Goal: Contribute content

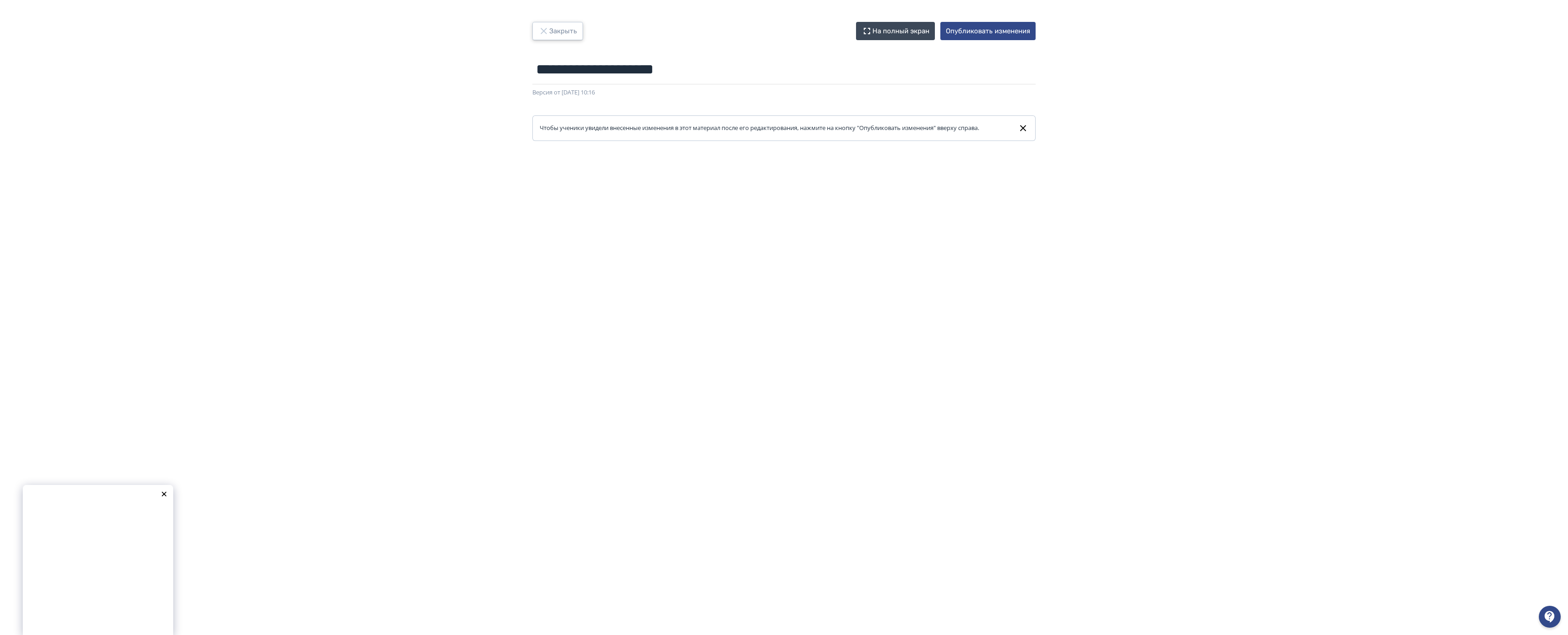
click at [532, 31] on button "Закрыть" at bounding box center [557, 30] width 51 height 18
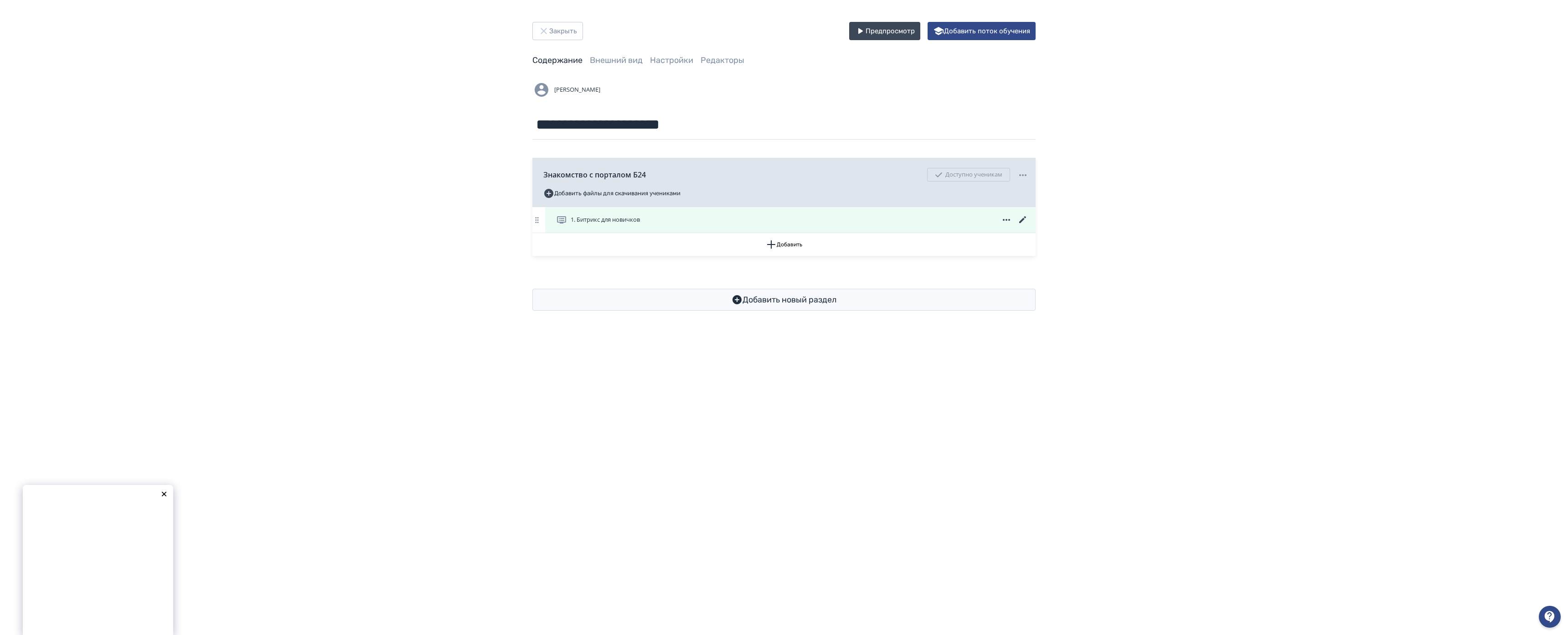
click at [545, 229] on div "1. Битрикс для новичков" at bounding box center [790, 220] width 490 height 26
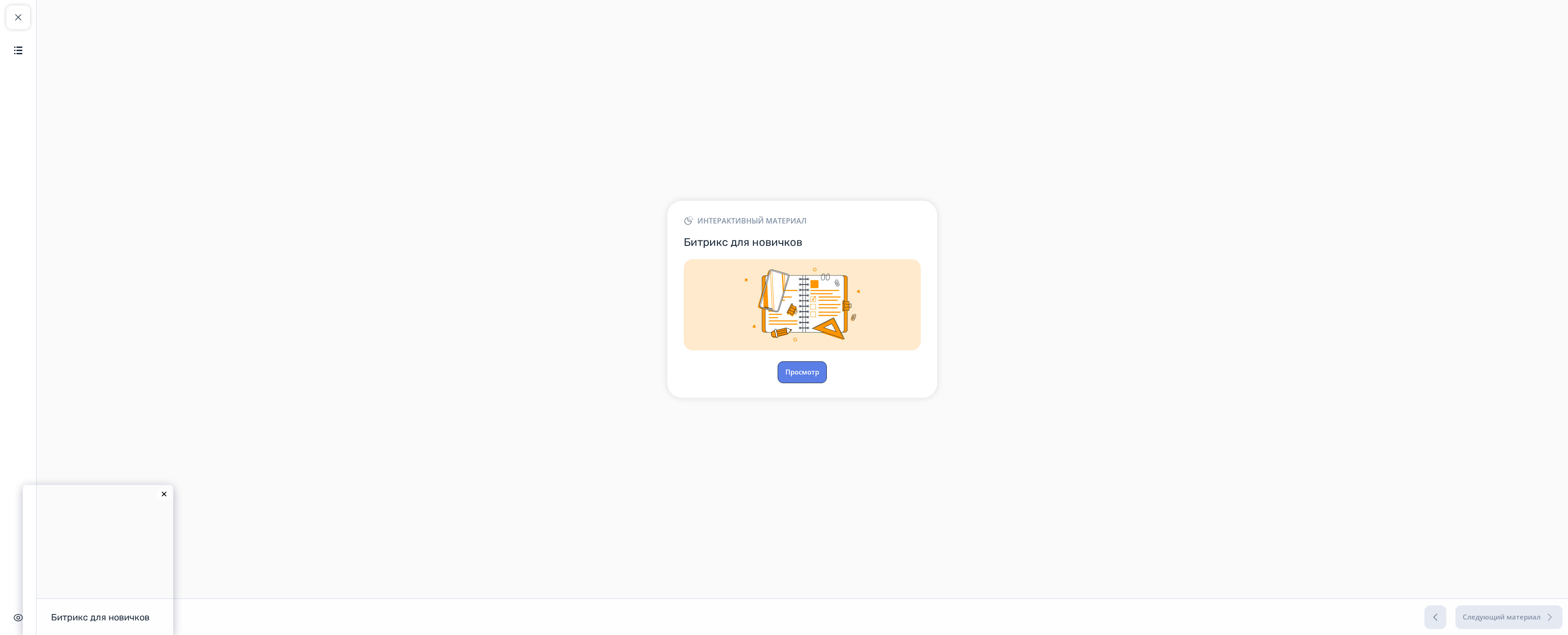
click at [777, 361] on button "Просмотр" at bounding box center [801, 371] width 49 height 21
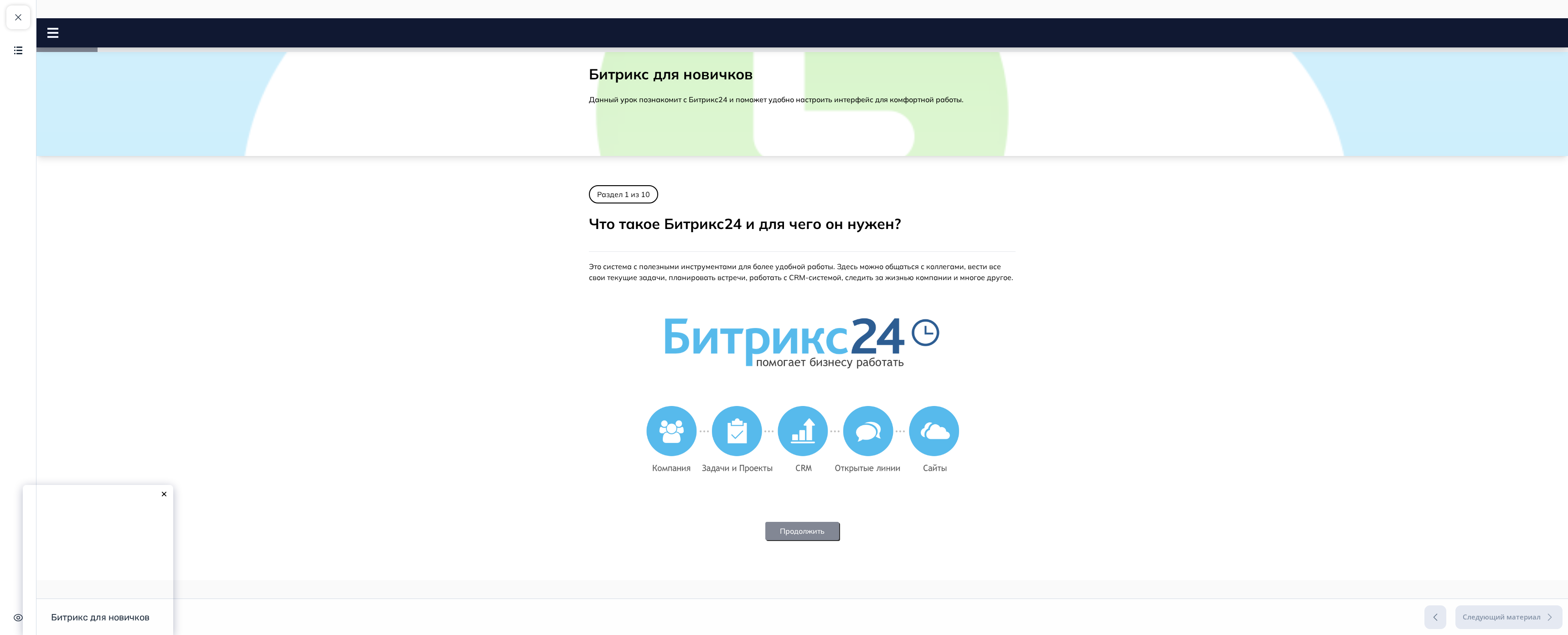
scroll to position [84, 0]
click at [765, 522] on button "Продолжить" at bounding box center [802, 530] width 74 height 18
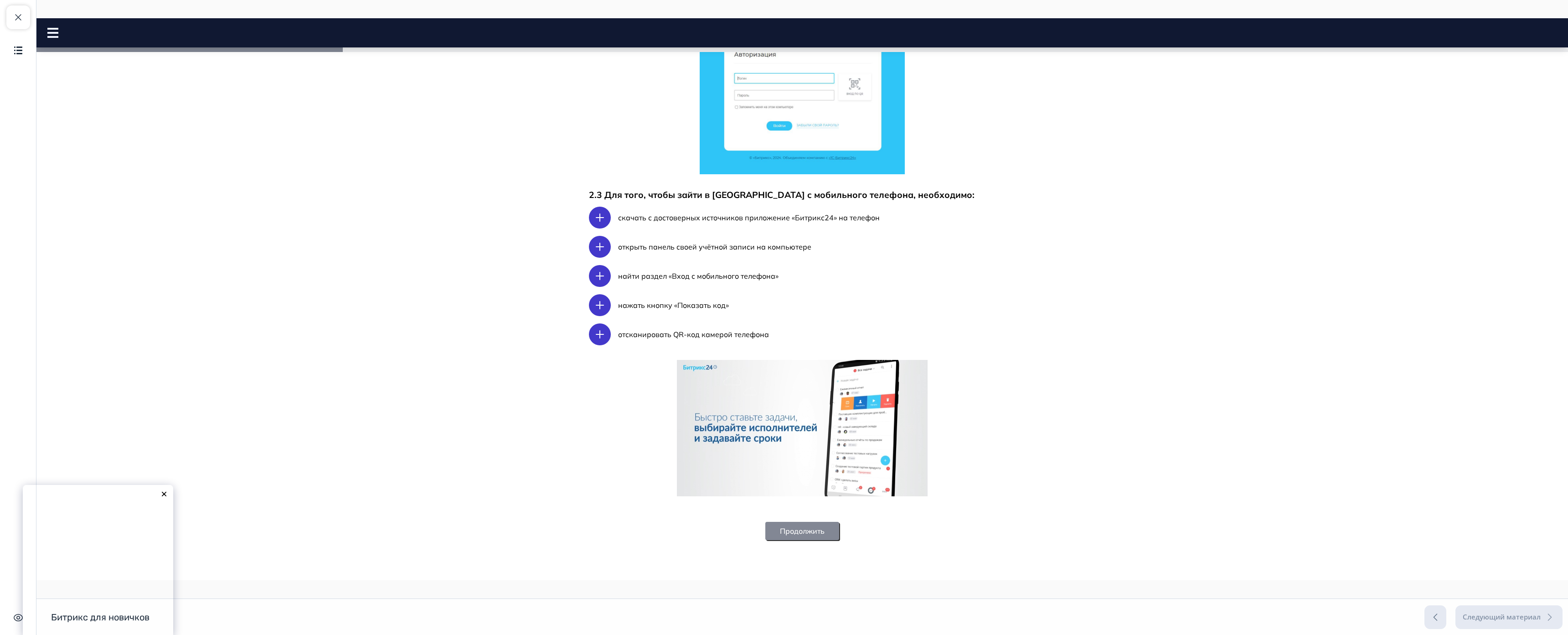
scroll to position [717, 0]
click at [765, 522] on button "Продолжить" at bounding box center [802, 530] width 74 height 18
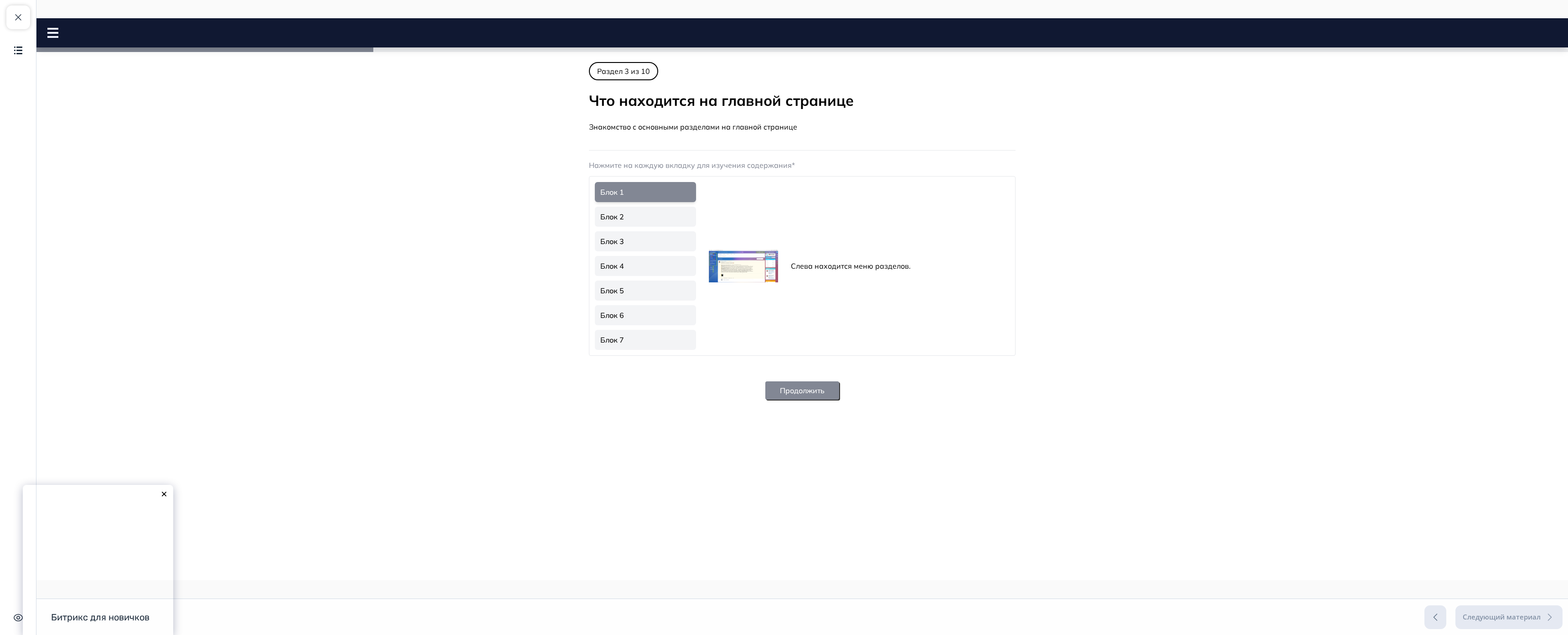
click at [595, 210] on link "Блок 2" at bounding box center [646, 216] width 101 height 20
click at [49, 27] on nav "Битрикс для новичков Close panel 22% пройдено" at bounding box center [801, 33] width 1531 height 29
click at [54, 33] on rect at bounding box center [52, 33] width 11 height 2
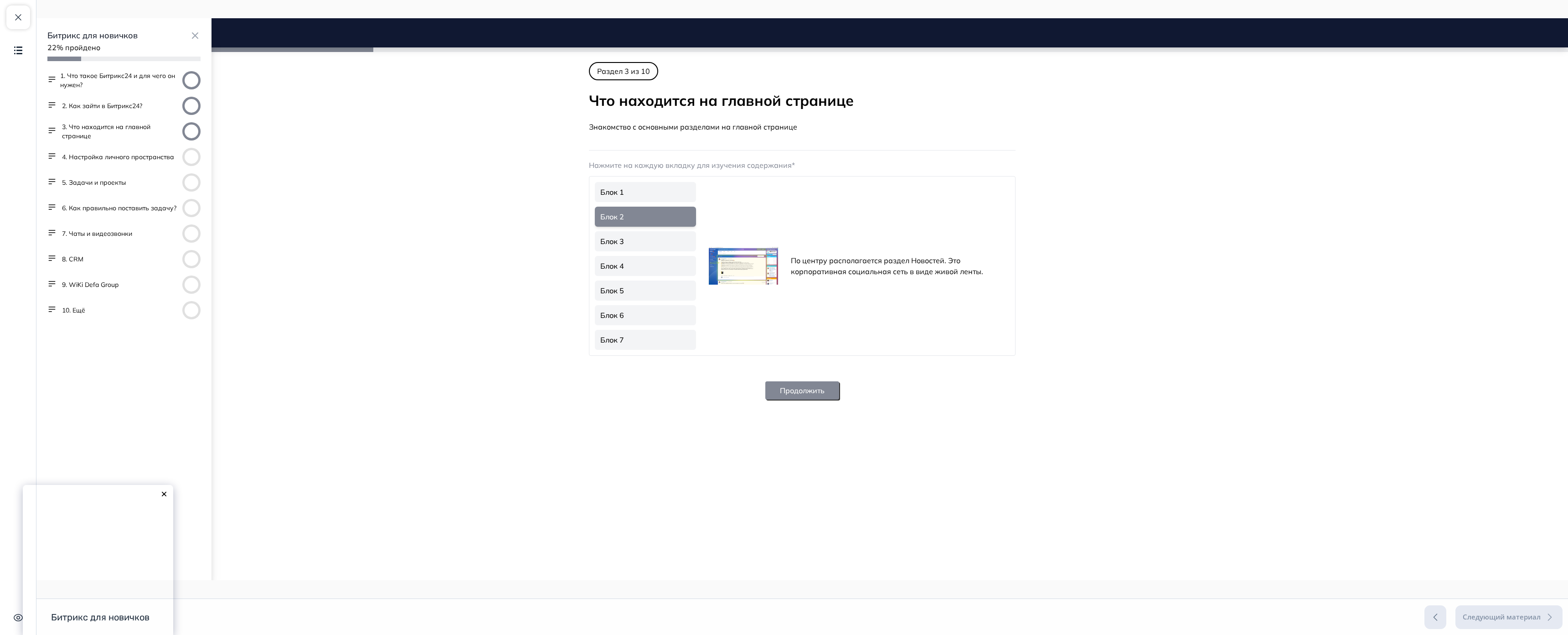
click at [102, 104] on button "2. Как зайти в Битрикс24?" at bounding box center [101, 106] width 80 height 9
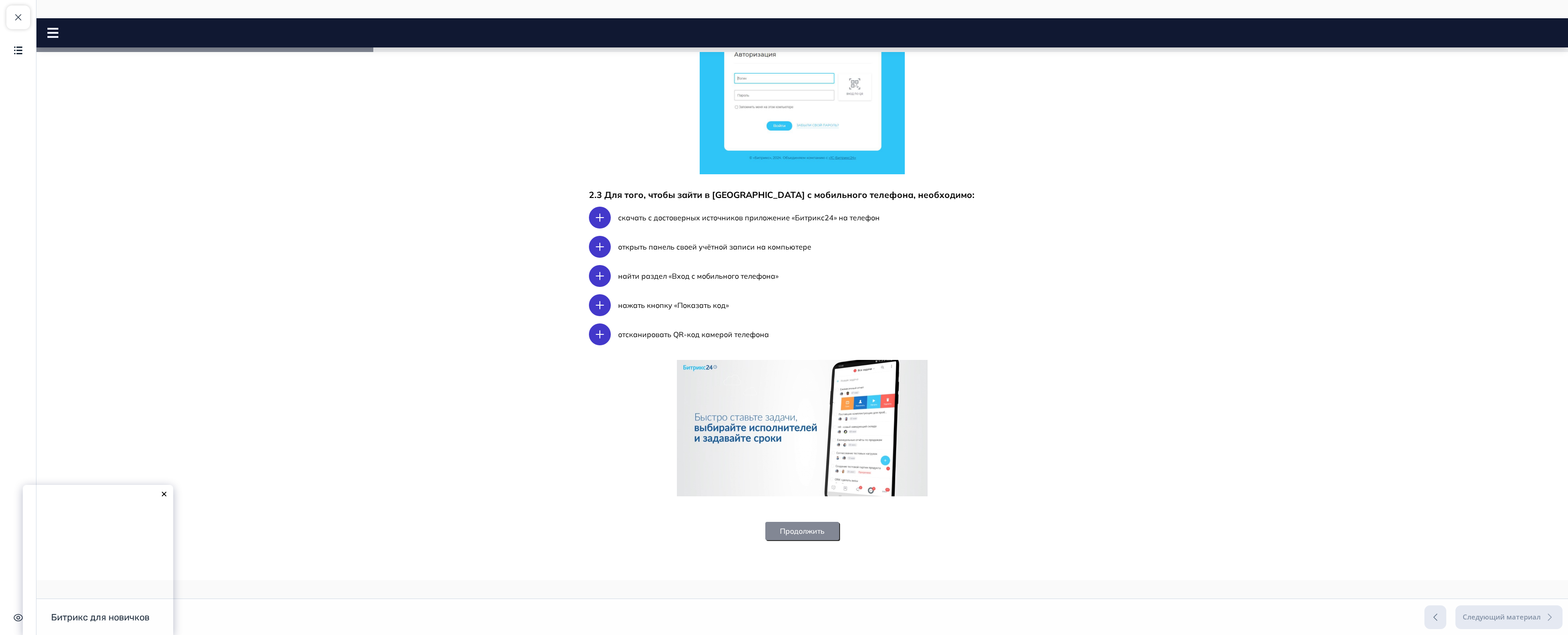
scroll to position [717, 0]
click at [765, 522] on button "Продолжить" at bounding box center [802, 530] width 74 height 18
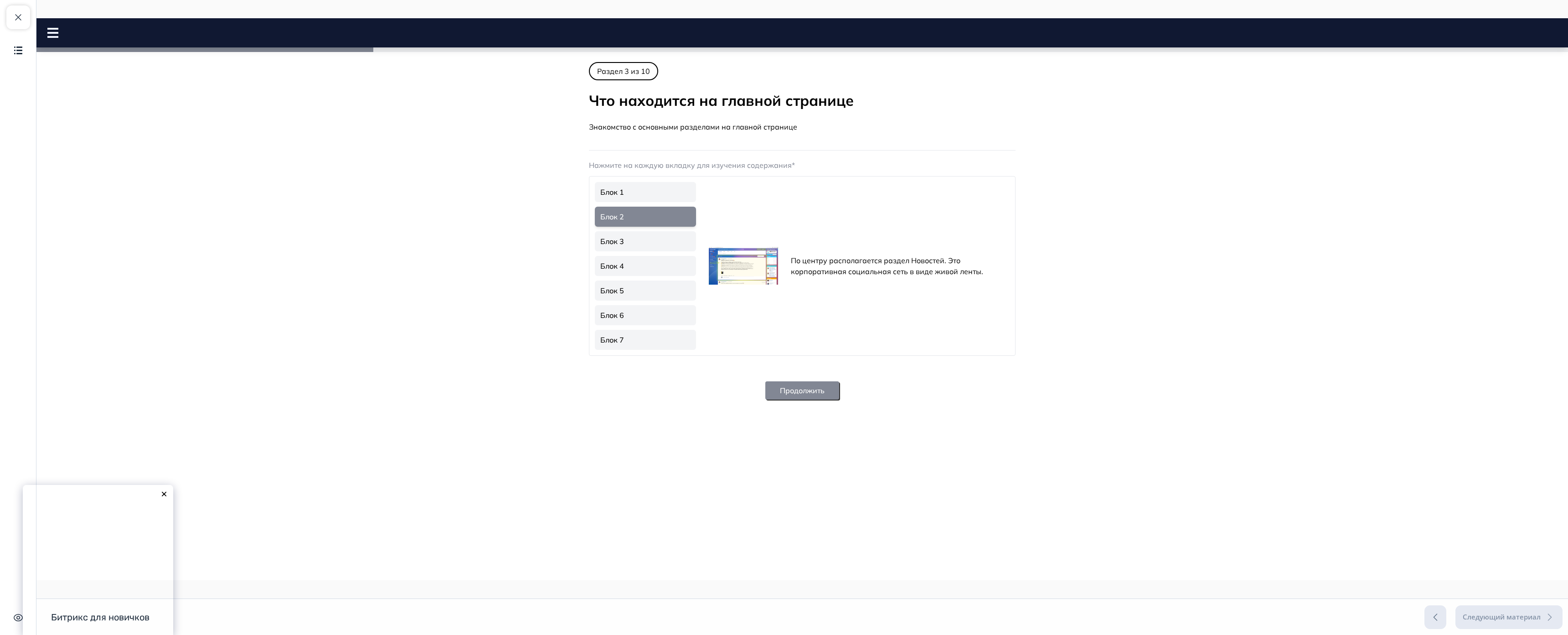
click at [595, 192] on link "Блок 1" at bounding box center [646, 192] width 101 height 20
click at [595, 213] on link "Блок 2" at bounding box center [646, 216] width 101 height 20
click at [595, 247] on link "Блок 3" at bounding box center [646, 241] width 101 height 20
drag, startPoint x: 251, startPoint y: 266, endPoint x: 256, endPoint y: 270, distance: 6.4
click at [595, 267] on link "Блок 4" at bounding box center [646, 266] width 101 height 20
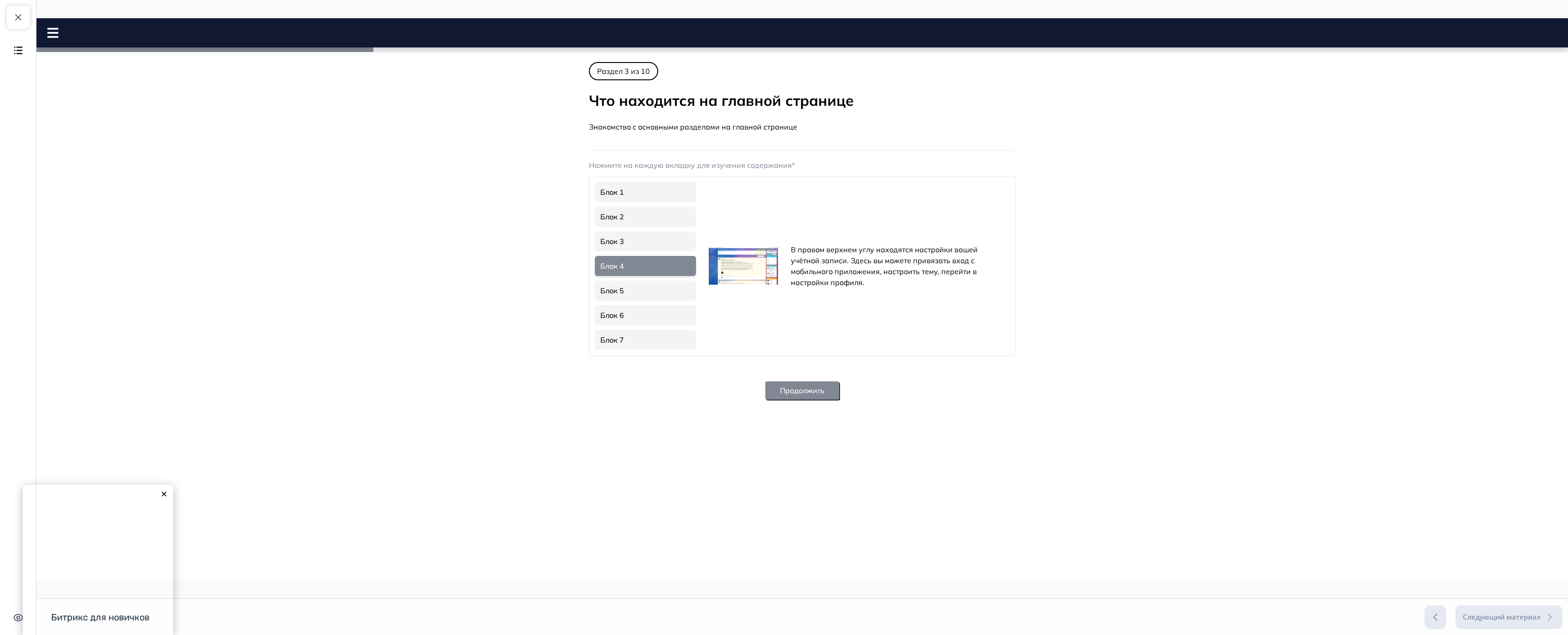
click at [595, 287] on link "Блок 5" at bounding box center [646, 290] width 101 height 20
click at [595, 318] on link "Блок 6" at bounding box center [646, 314] width 101 height 20
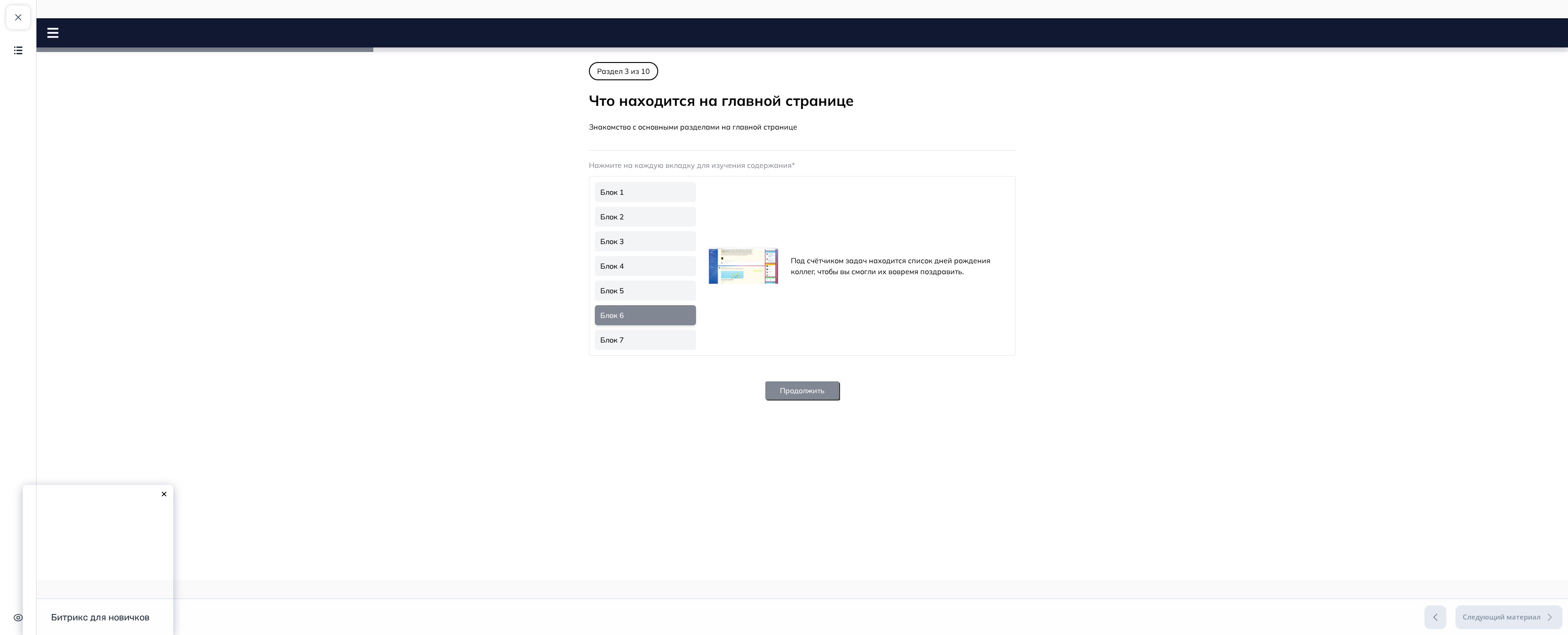
click at [595, 344] on link "Блок 7" at bounding box center [646, 339] width 101 height 20
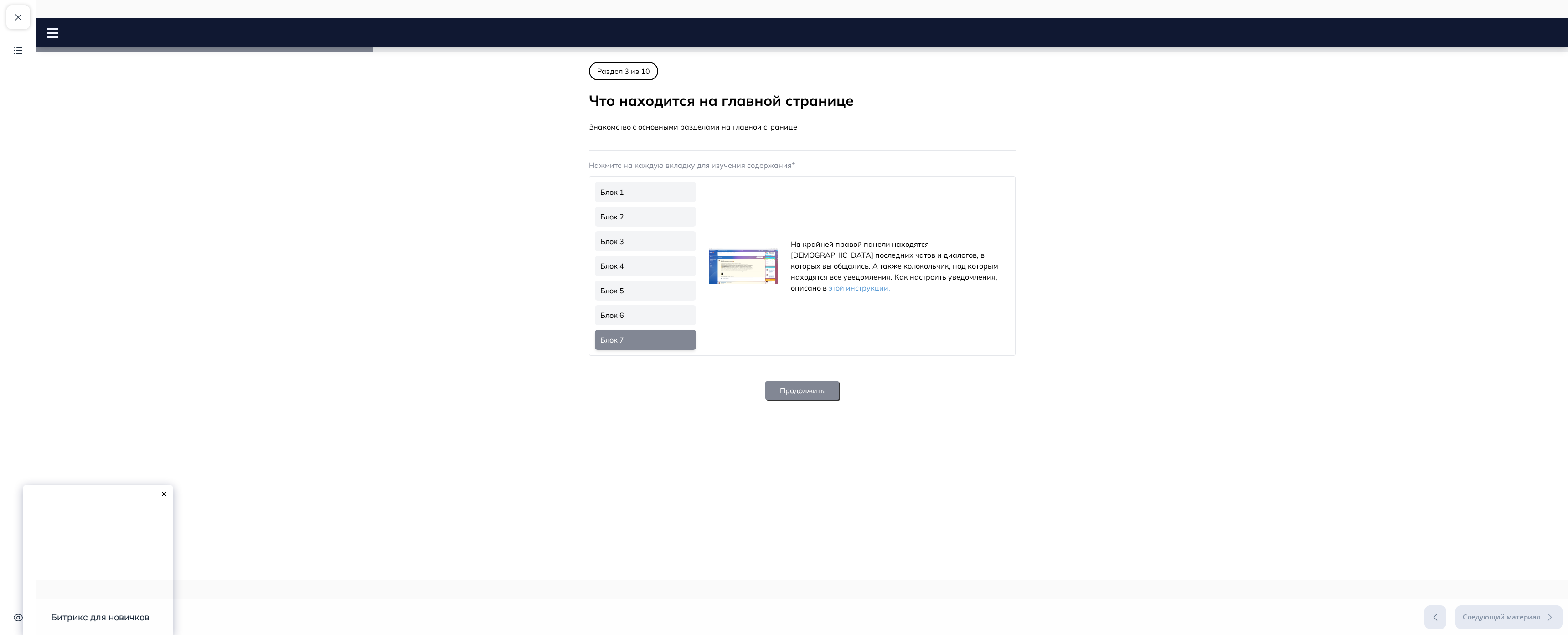
click at [595, 313] on link "Блок 6" at bounding box center [646, 314] width 101 height 20
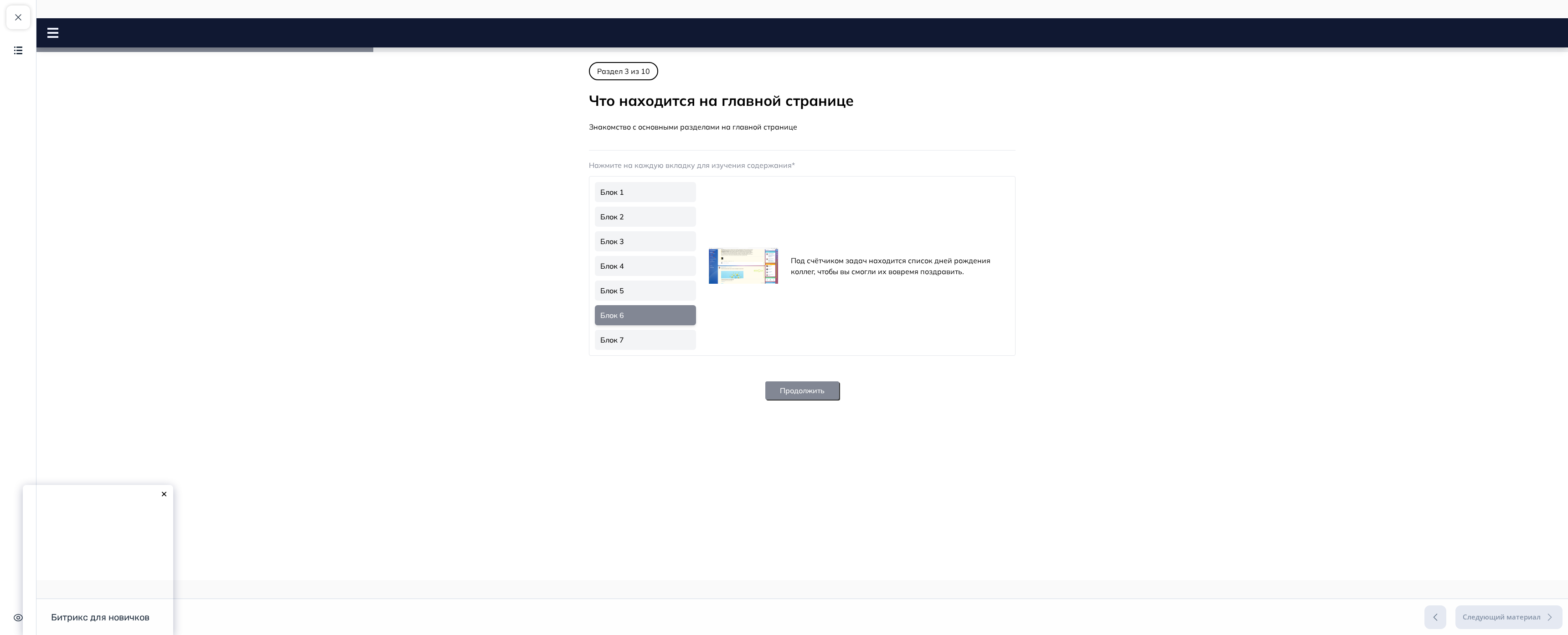
click at [765, 388] on button "Продолжить" at bounding box center [802, 390] width 74 height 18
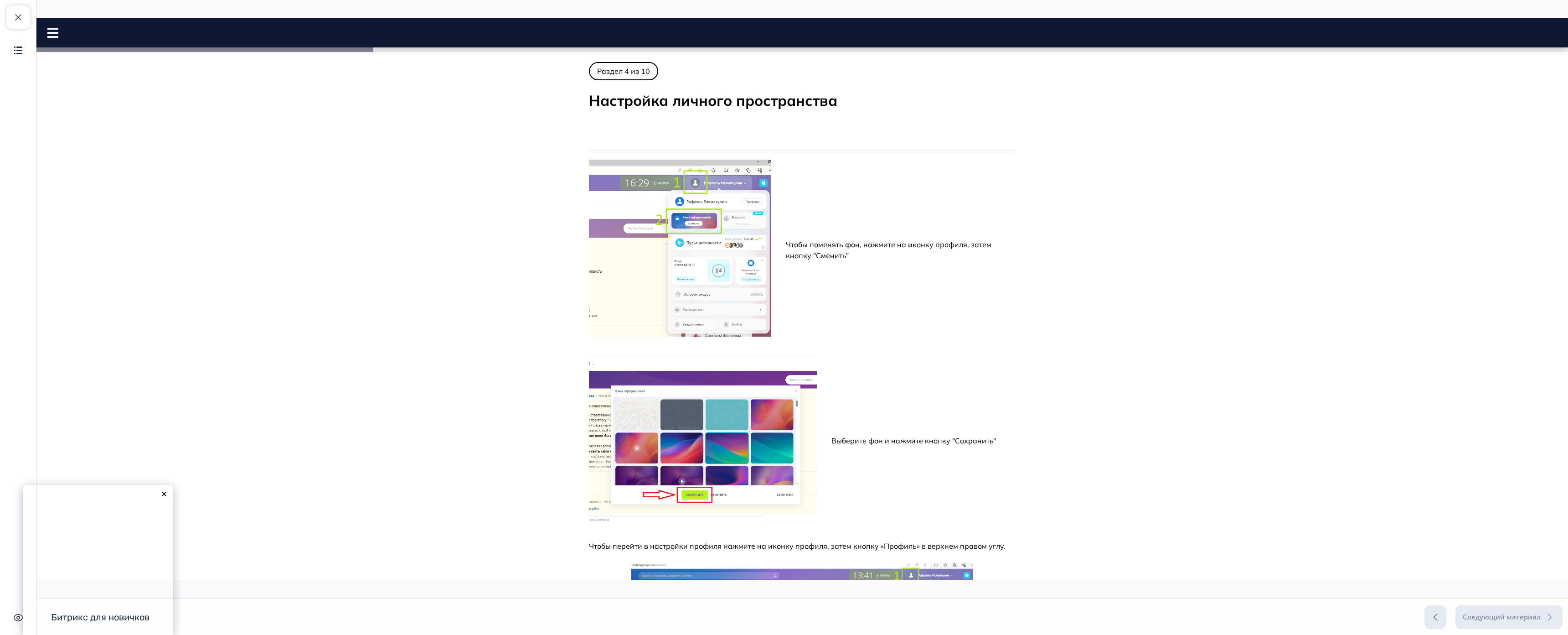
click at [53, 31] on icon at bounding box center [52, 33] width 11 height 10
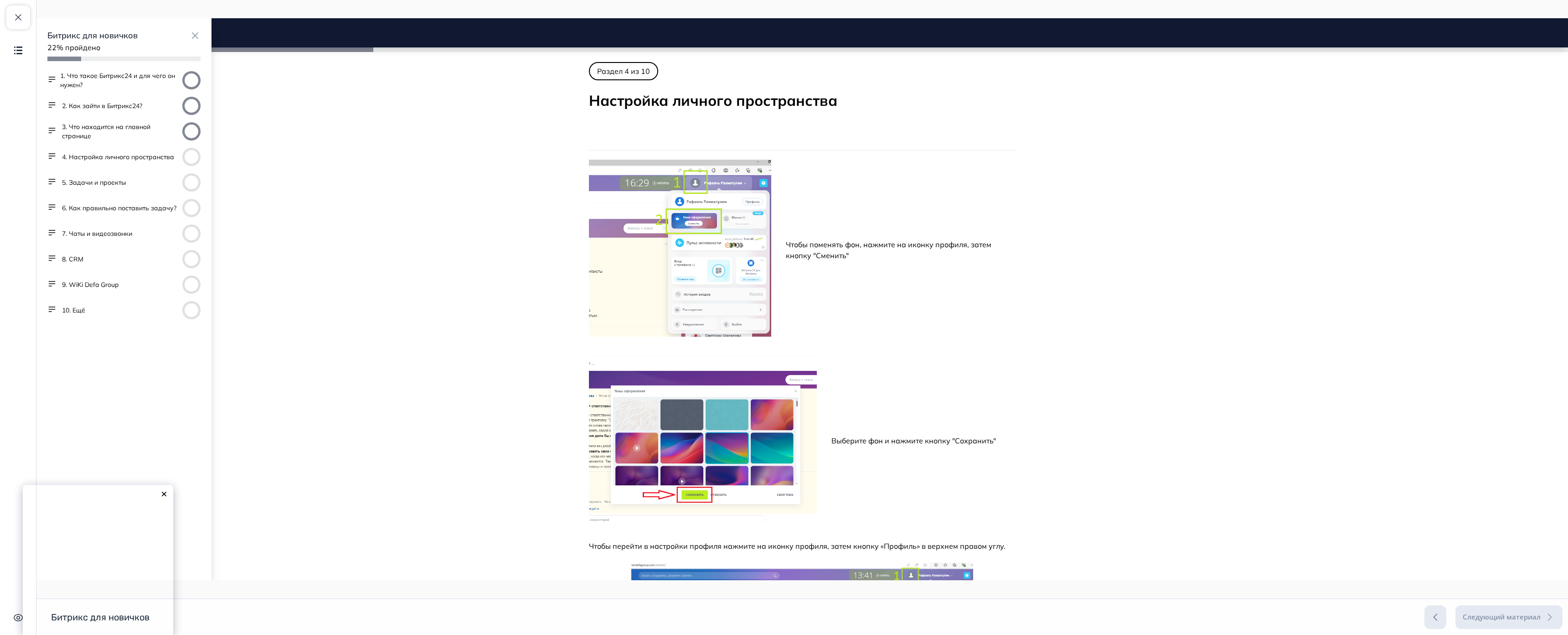
click at [81, 312] on button "10. Ещё" at bounding box center [73, 310] width 23 height 9
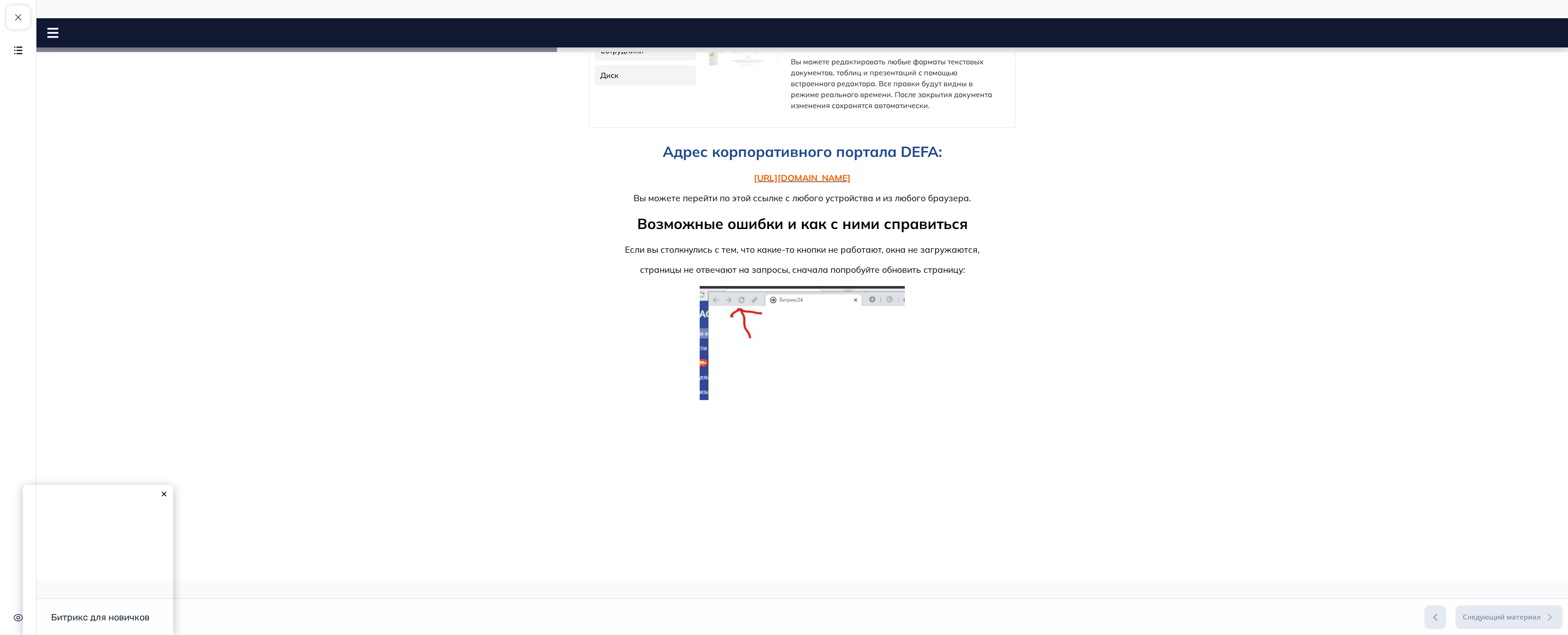
scroll to position [411, 0]
click at [595, 61] on link "Сотрудники" at bounding box center [646, 50] width 101 height 20
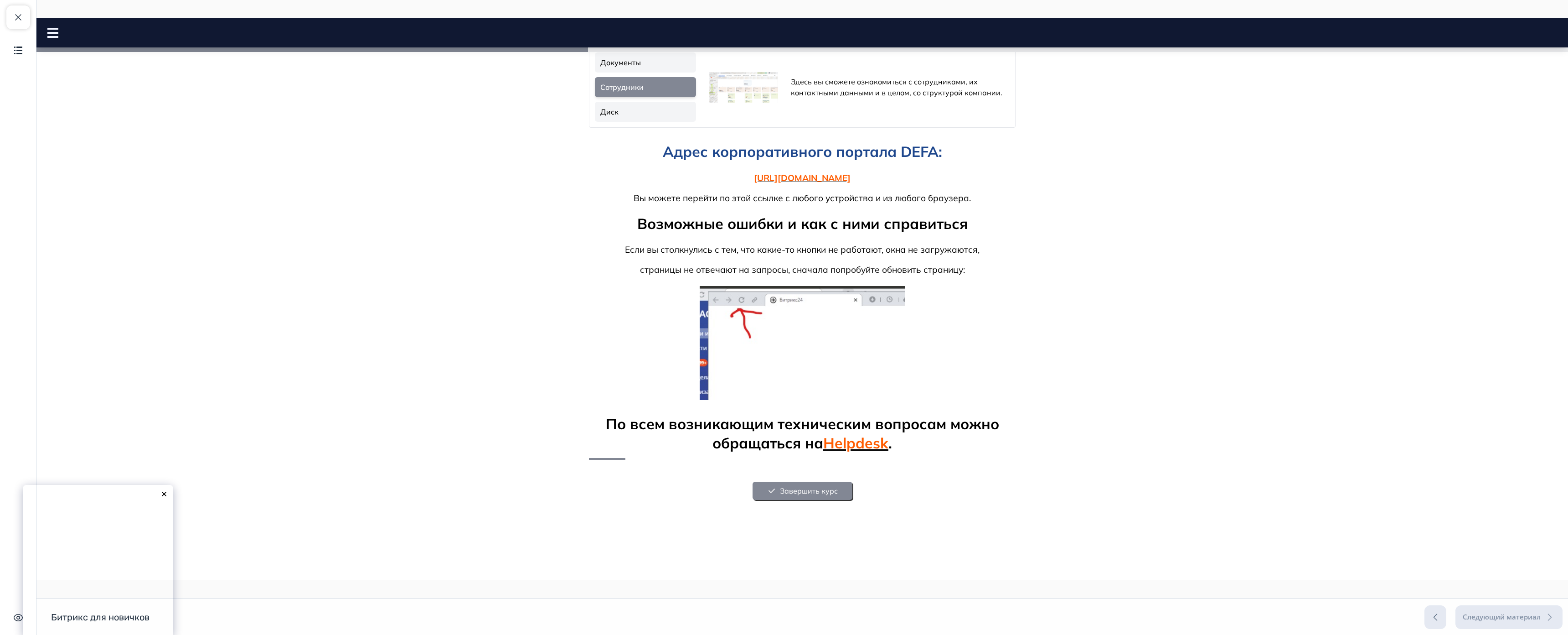
scroll to position [263, 0]
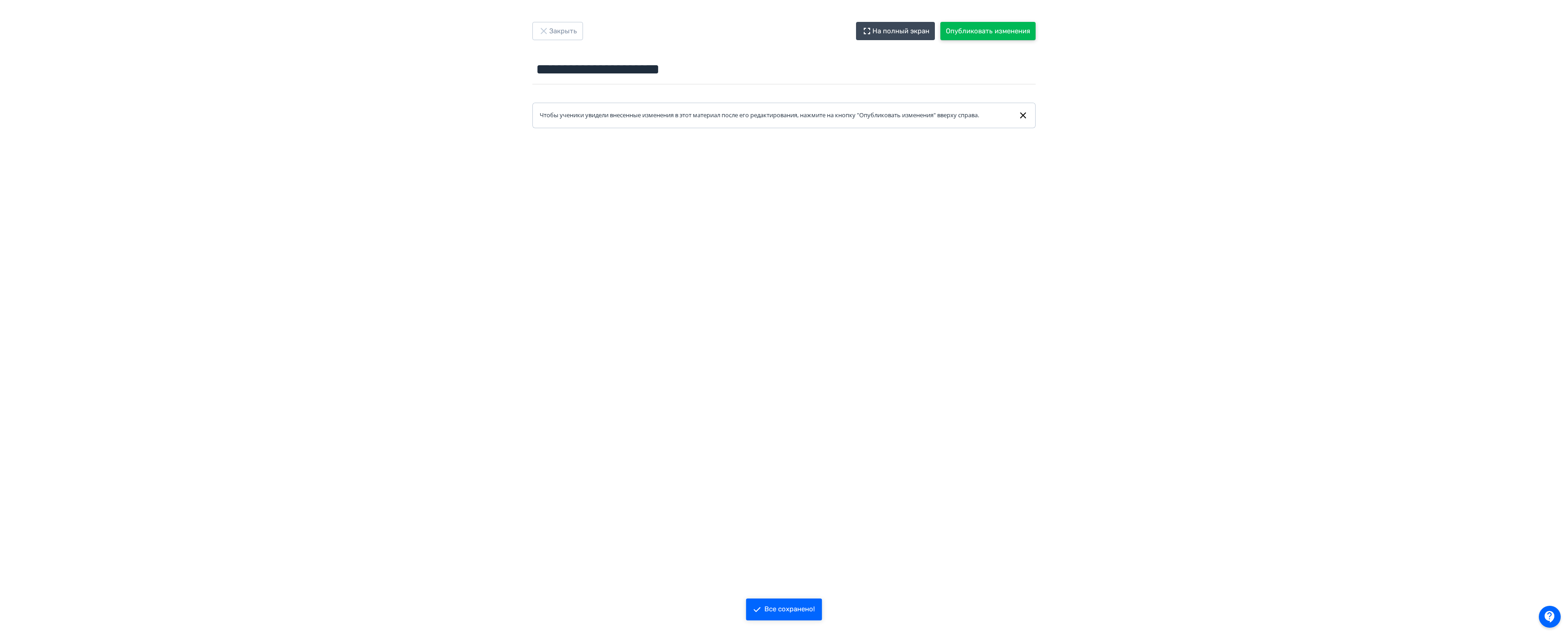
click at [994, 32] on button "Опубликовать изменения" at bounding box center [988, 30] width 95 height 18
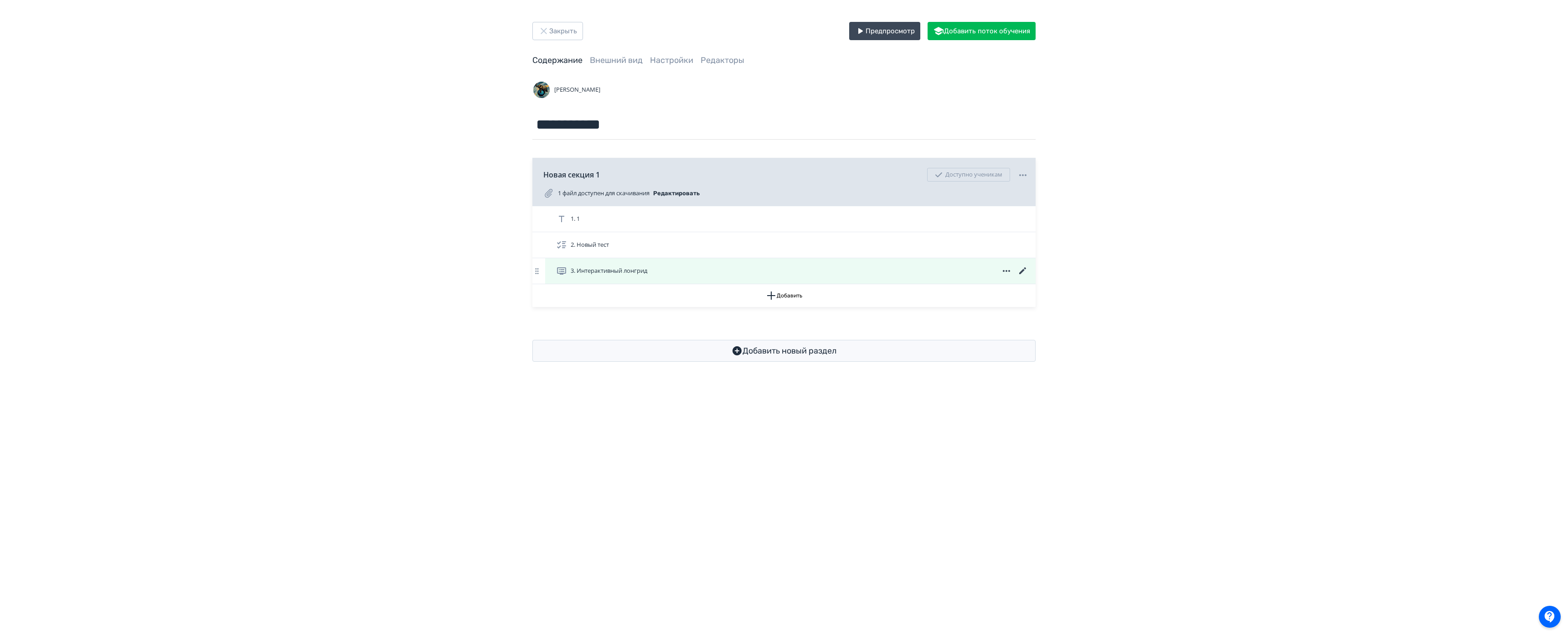
click at [647, 272] on span "3. Интерактивный лонгрид" at bounding box center [608, 271] width 76 height 9
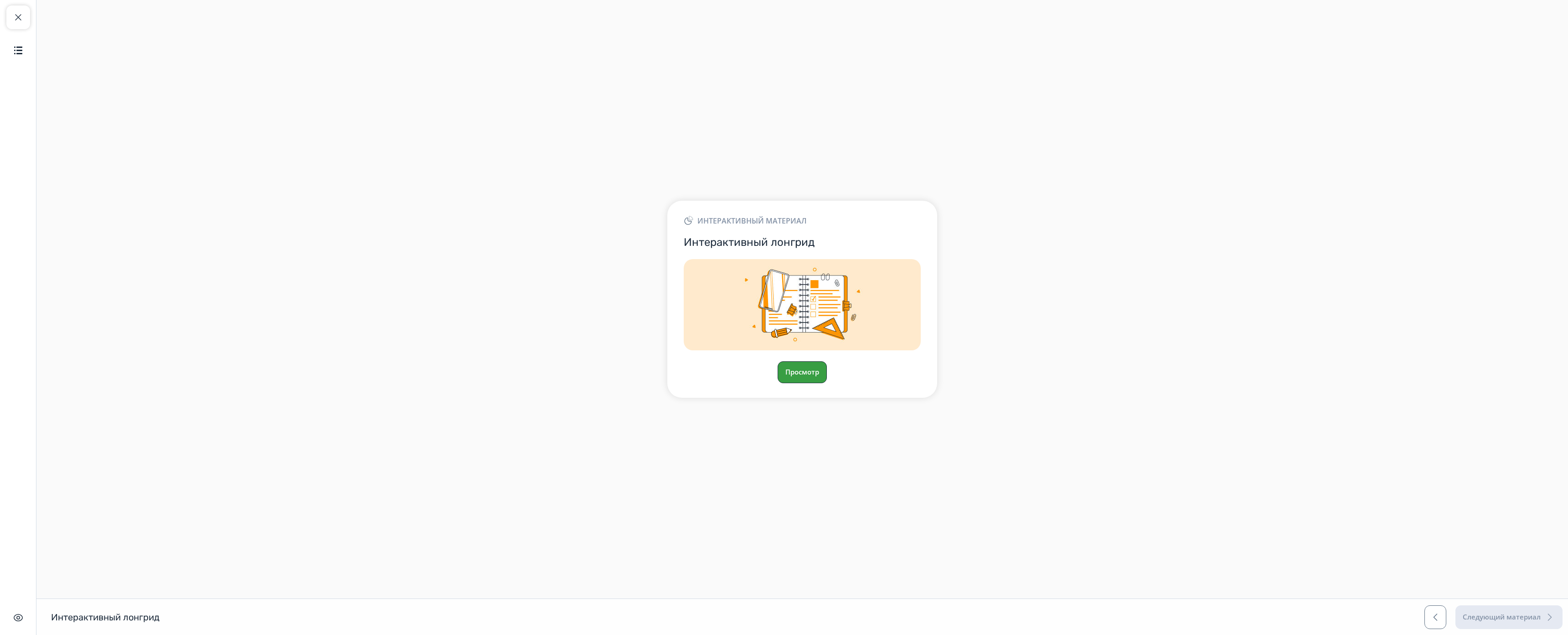
click at [807, 361] on button "Просмотр" at bounding box center [801, 371] width 49 height 21
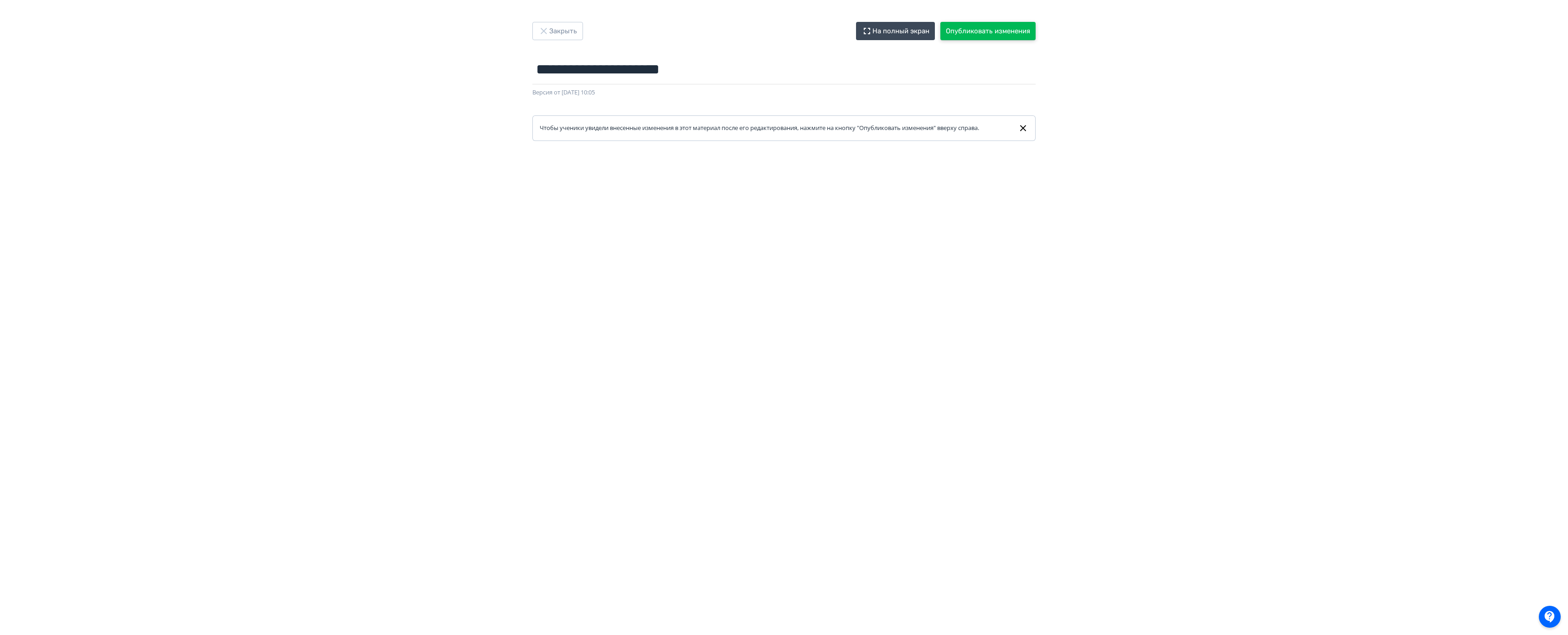
click at [1006, 32] on button "Опубликовать изменения" at bounding box center [988, 30] width 95 height 18
click at [940, 30] on button "Опубликовать изменения" at bounding box center [988, 30] width 95 height 18
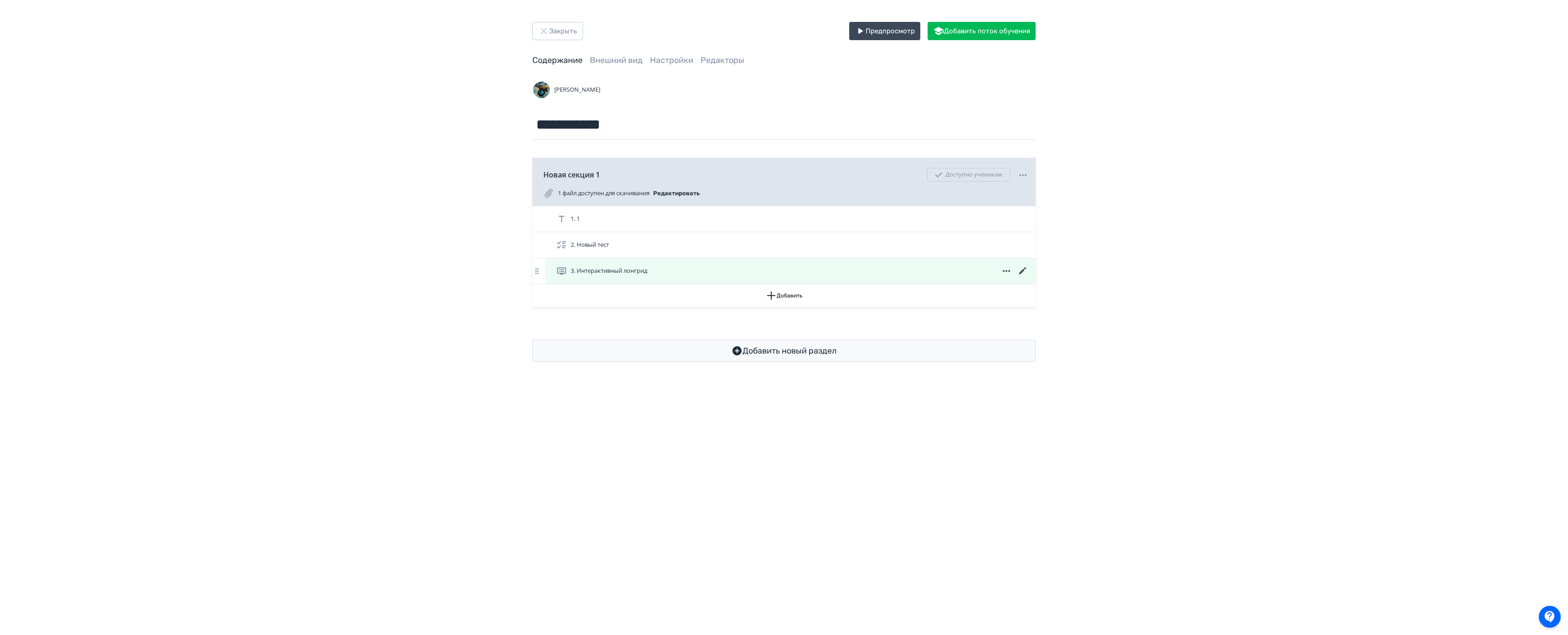
click at [1018, 270] on icon at bounding box center [1023, 271] width 11 height 11
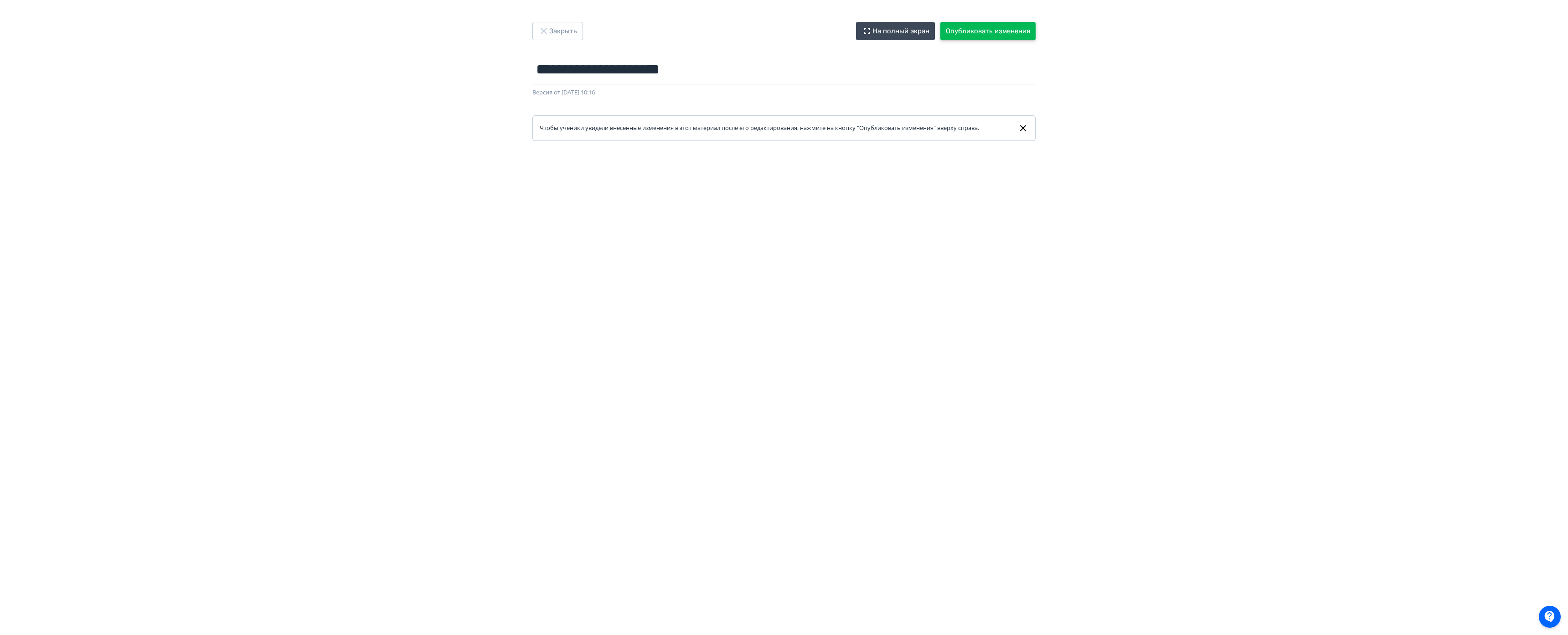
click at [940, 26] on button "Опубликовать изменения" at bounding box center [988, 30] width 95 height 18
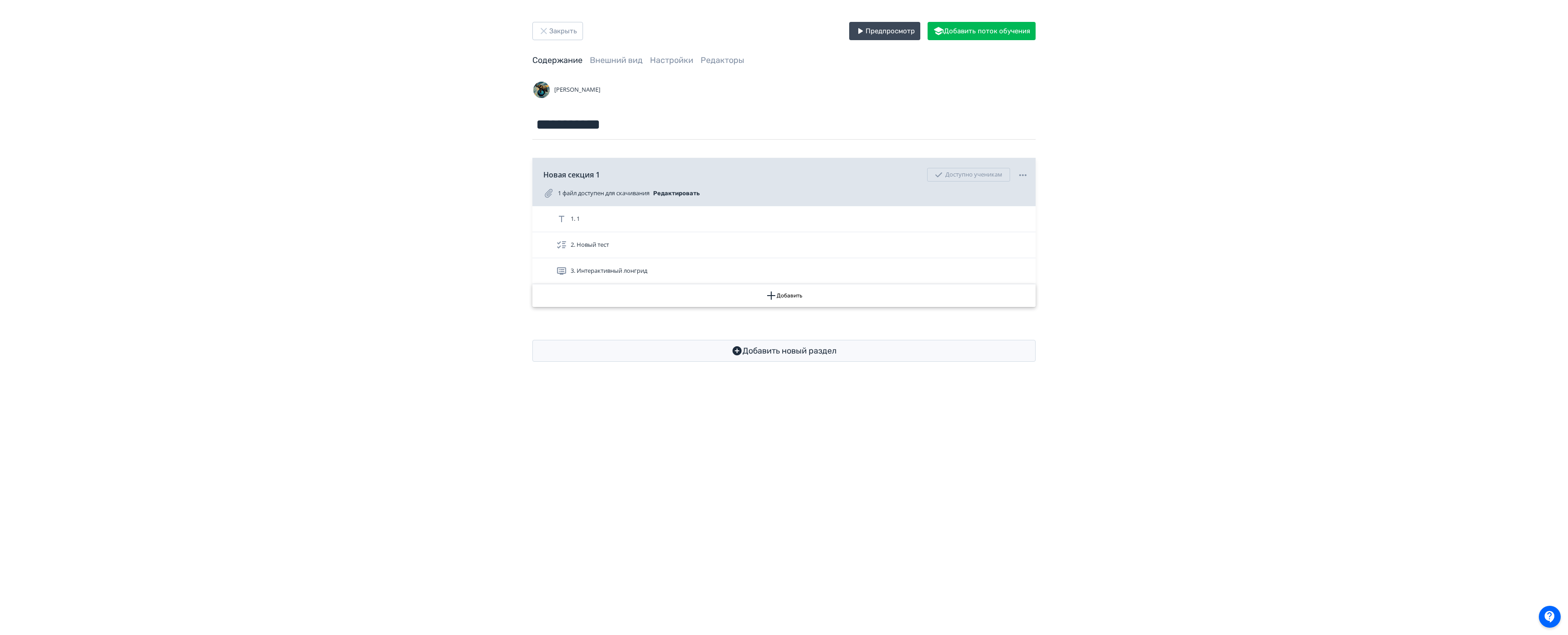
click at [532, 295] on button "Добавить" at bounding box center [784, 296] width 503 height 23
click at [440, 295] on div "Лонгрид Документ Медиа-файл Текст Tilda-страница Встроить ресурс Задание Тестир…" at bounding box center [784, 317] width 1568 height 635
click at [532, 298] on button "Добавить" at bounding box center [784, 296] width 503 height 23
click at [392, 297] on div "Лонгрид Документ Медиа-файл Текст Tilda-страница Встроить ресурс Задание Тестир…" at bounding box center [784, 317] width 1568 height 635
click at [745, 302] on button "Добавить" at bounding box center [784, 296] width 503 height 23
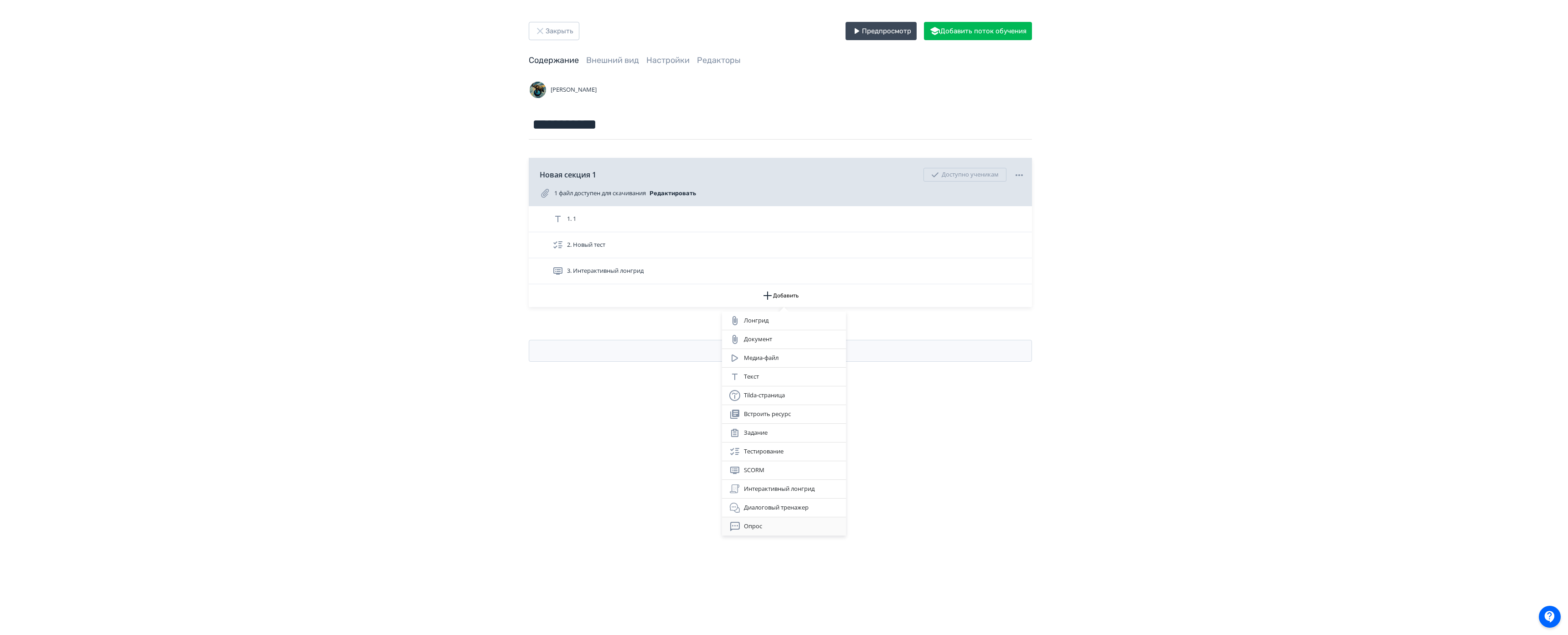
click at [766, 523] on div "Опрос" at bounding box center [783, 526] width 109 height 11
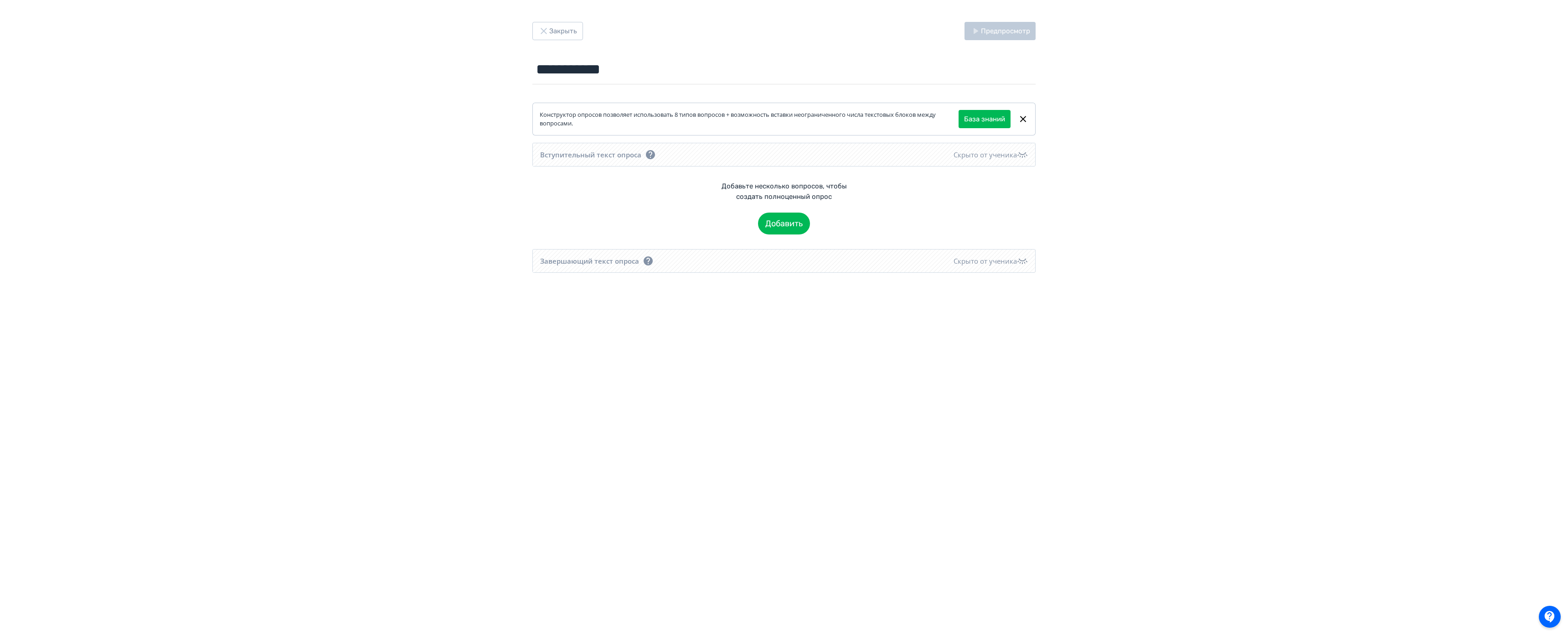
click at [532, 235] on div "**********" at bounding box center [784, 164] width 503 height 218
click at [758, 227] on button "Добавить" at bounding box center [784, 223] width 52 height 21
click at [240, 240] on div "Единичный выбор" at bounding box center [273, 247] width 93 height 18
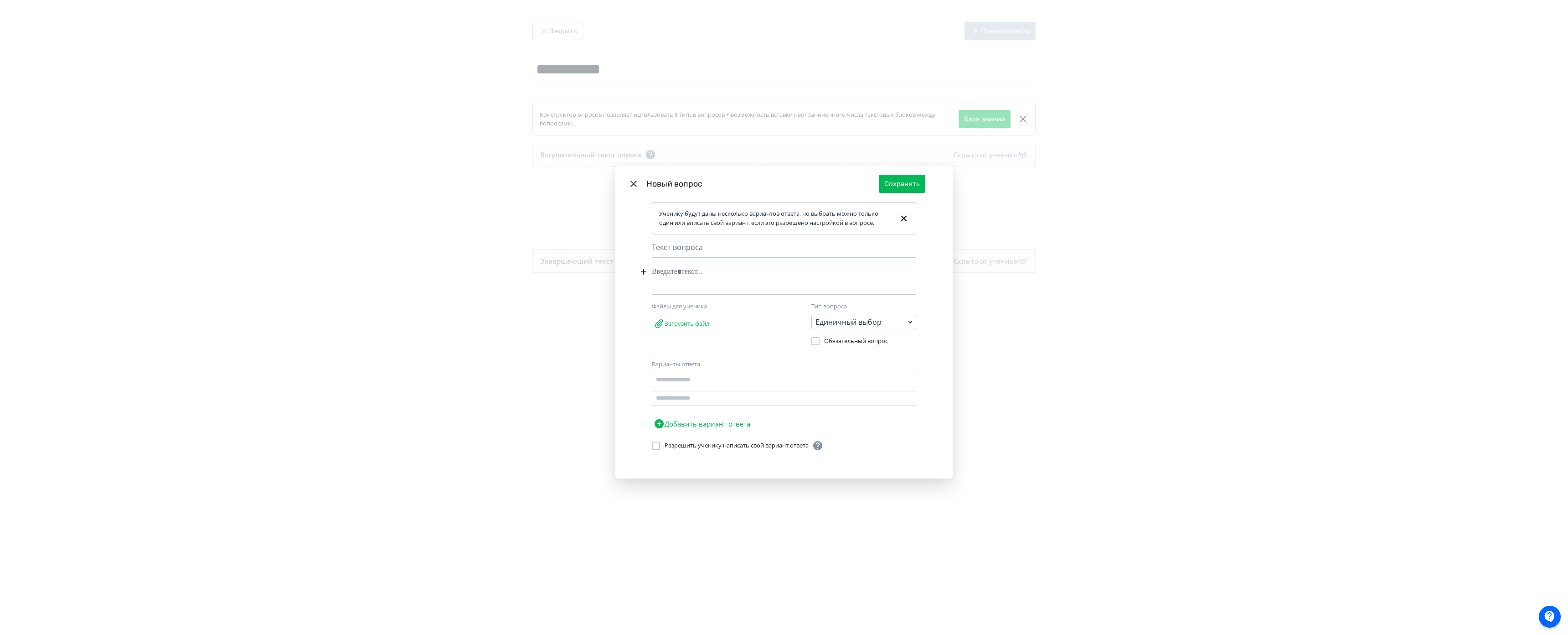
click at [652, 263] on div "Modal" at bounding box center [769, 272] width 236 height 17
click at [652, 373] on input "Modal" at bounding box center [784, 380] width 264 height 15
type input "*"
click at [652, 391] on input "Modal" at bounding box center [784, 398] width 264 height 15
type input "*"
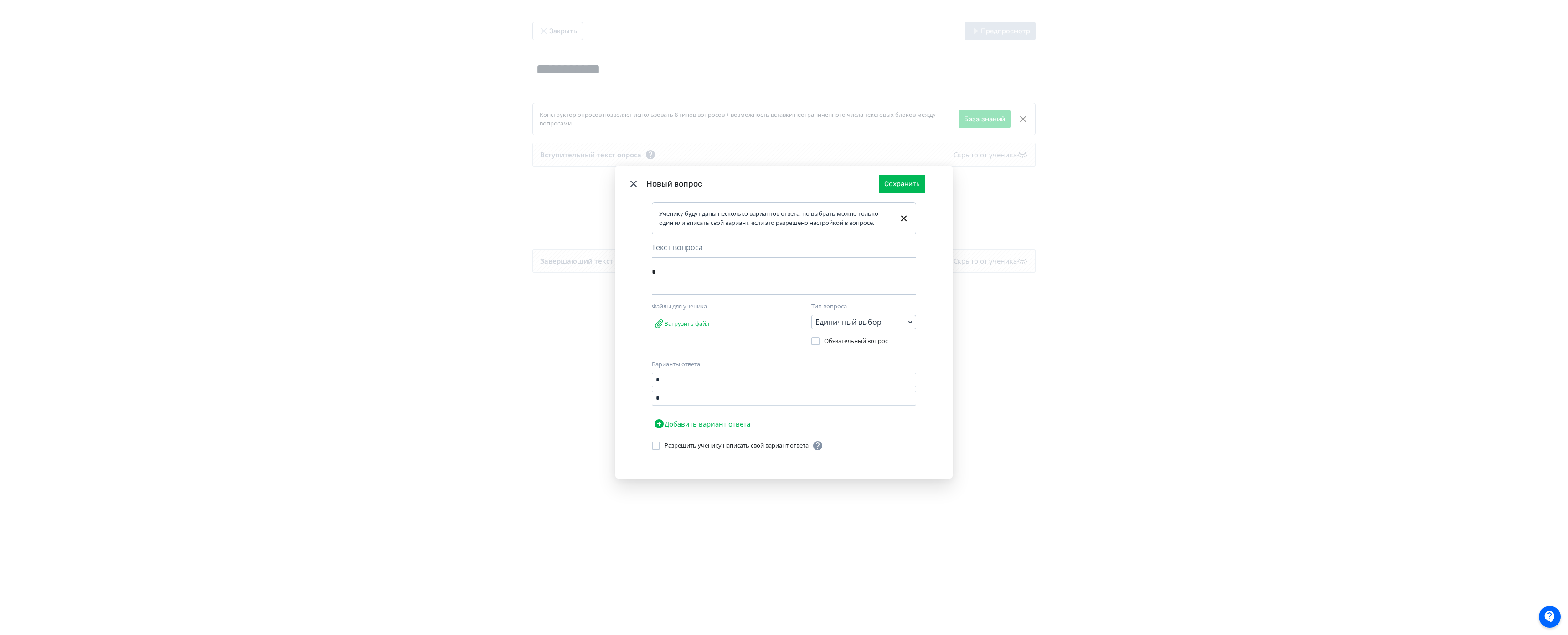
click at [665, 440] on div "Разрешить ученику написать свой вариант ответа" at bounding box center [744, 445] width 159 height 11
click at [878, 174] on button "Сохранить" at bounding box center [902, 183] width 46 height 18
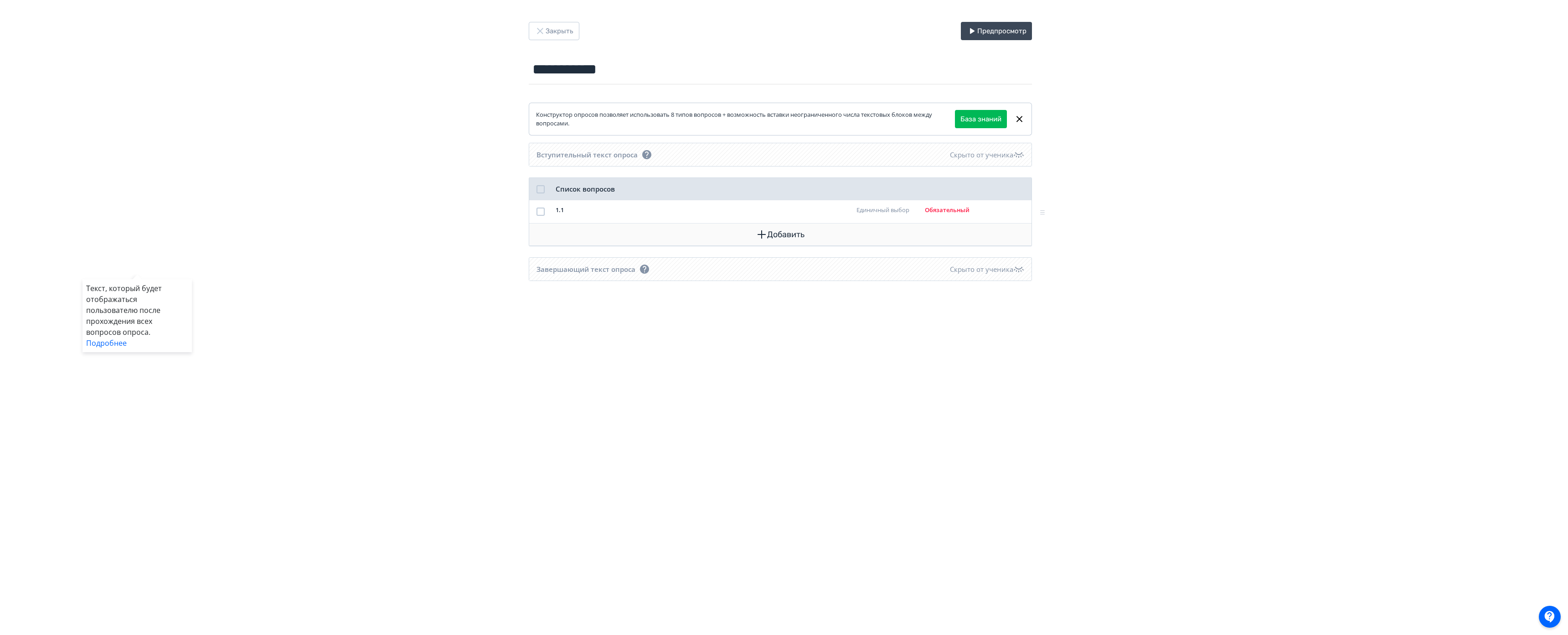
click at [317, 240] on div "Текст, который будет отображаться пользователю после прохождения всех вопросов …" at bounding box center [784, 317] width 1568 height 635
click at [540, 241] on button "Добавить" at bounding box center [784, 234] width 488 height 21
click at [256, 336] on div "Множеств. выбор" at bounding box center [273, 333] width 93 height 18
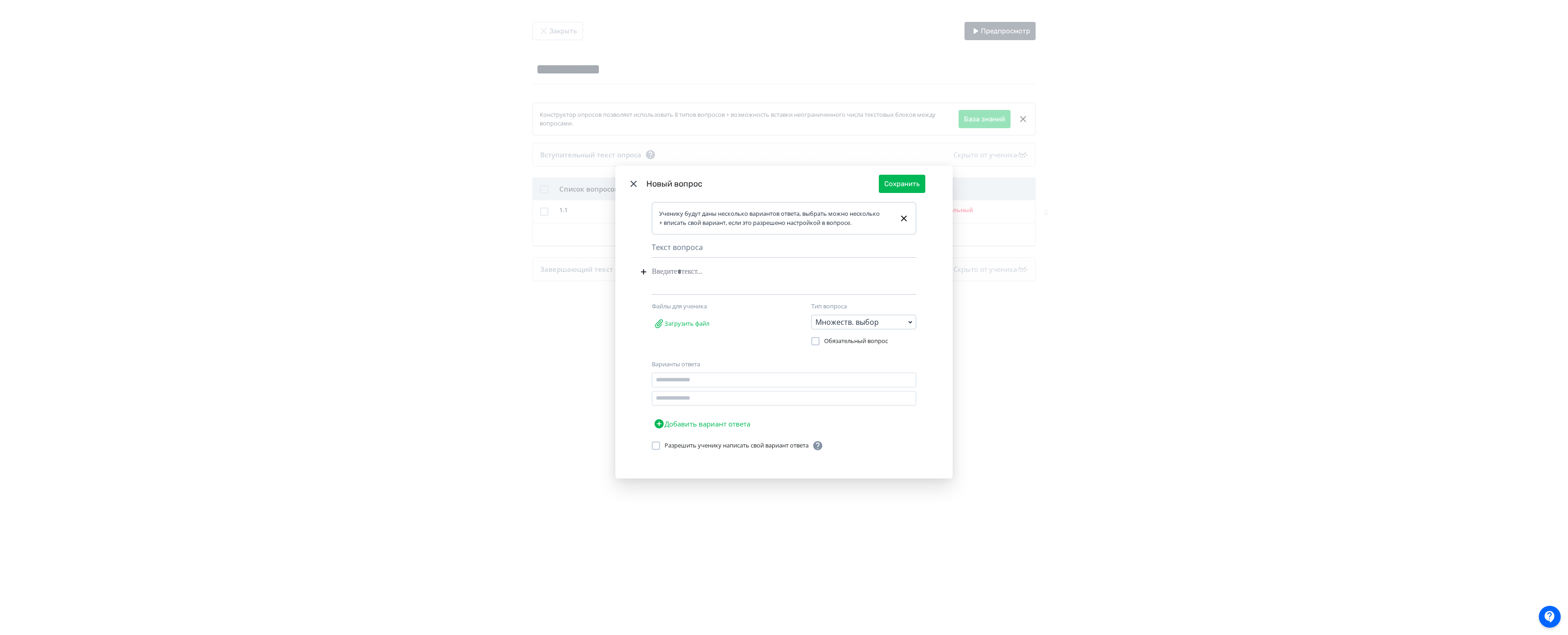
click at [652, 263] on div "Modal" at bounding box center [769, 272] width 236 height 17
click at [652, 373] on input "Modal" at bounding box center [784, 380] width 264 height 15
type input "*"
click at [652, 391] on input "Modal" at bounding box center [784, 398] width 264 height 15
type input "*"
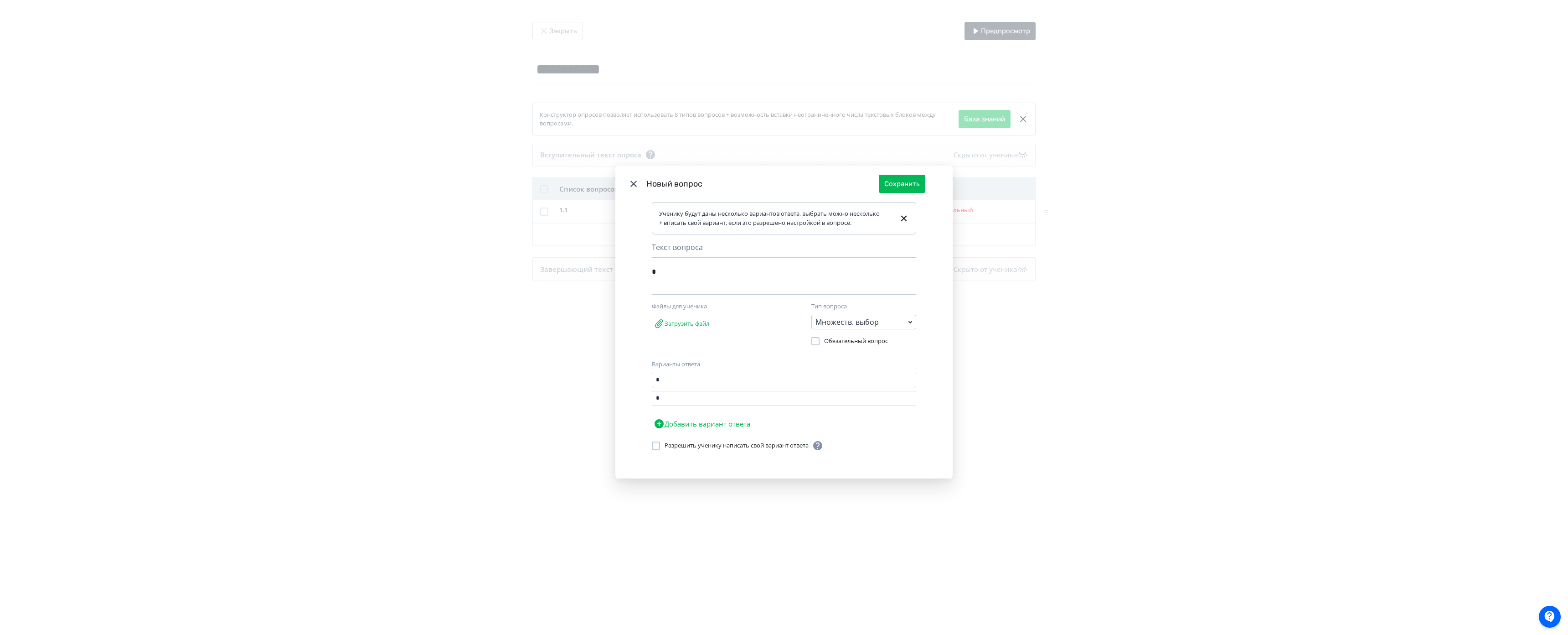
click at [665, 440] on div "Разрешить ученику написать свой вариант ответа" at bounding box center [744, 445] width 159 height 11
click at [878, 174] on button "Сохранить" at bounding box center [902, 183] width 46 height 18
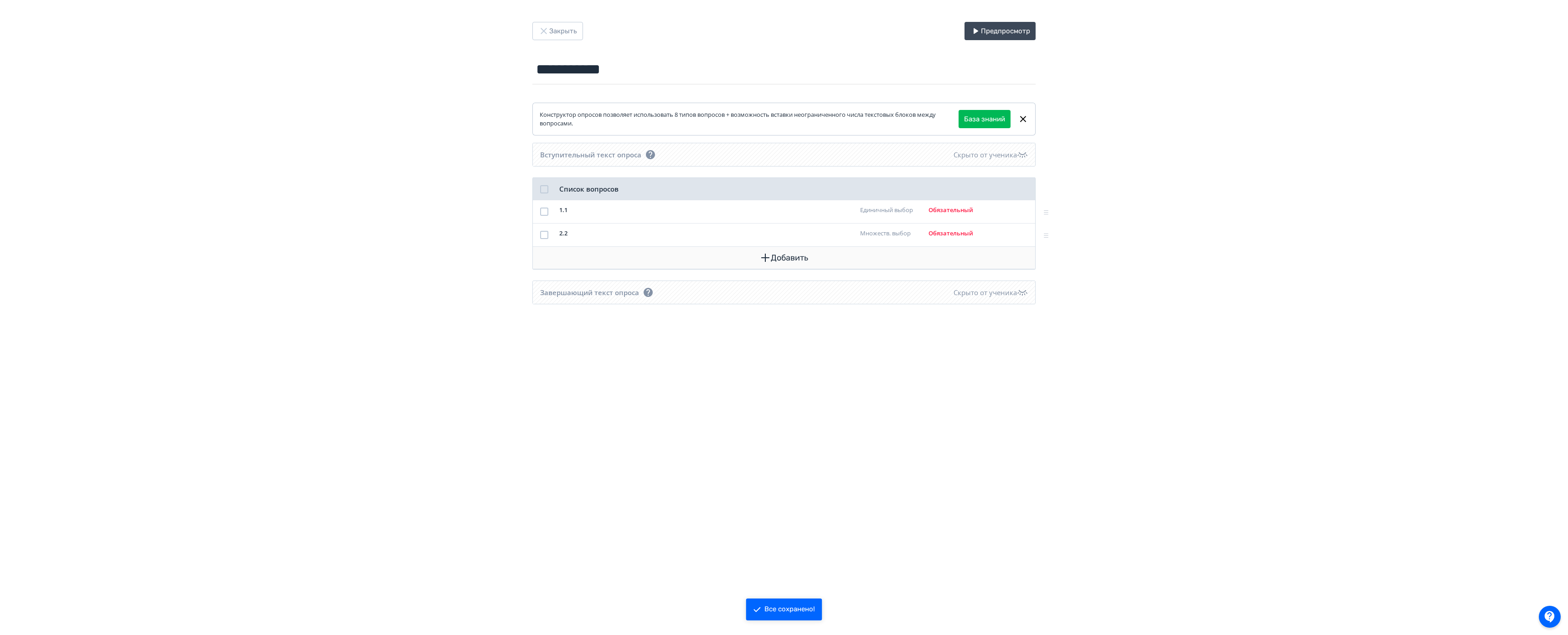
click at [540, 252] on button "Добавить" at bounding box center [784, 257] width 488 height 21
click at [264, 302] on div "Да/Нет" at bounding box center [273, 301] width 93 height 18
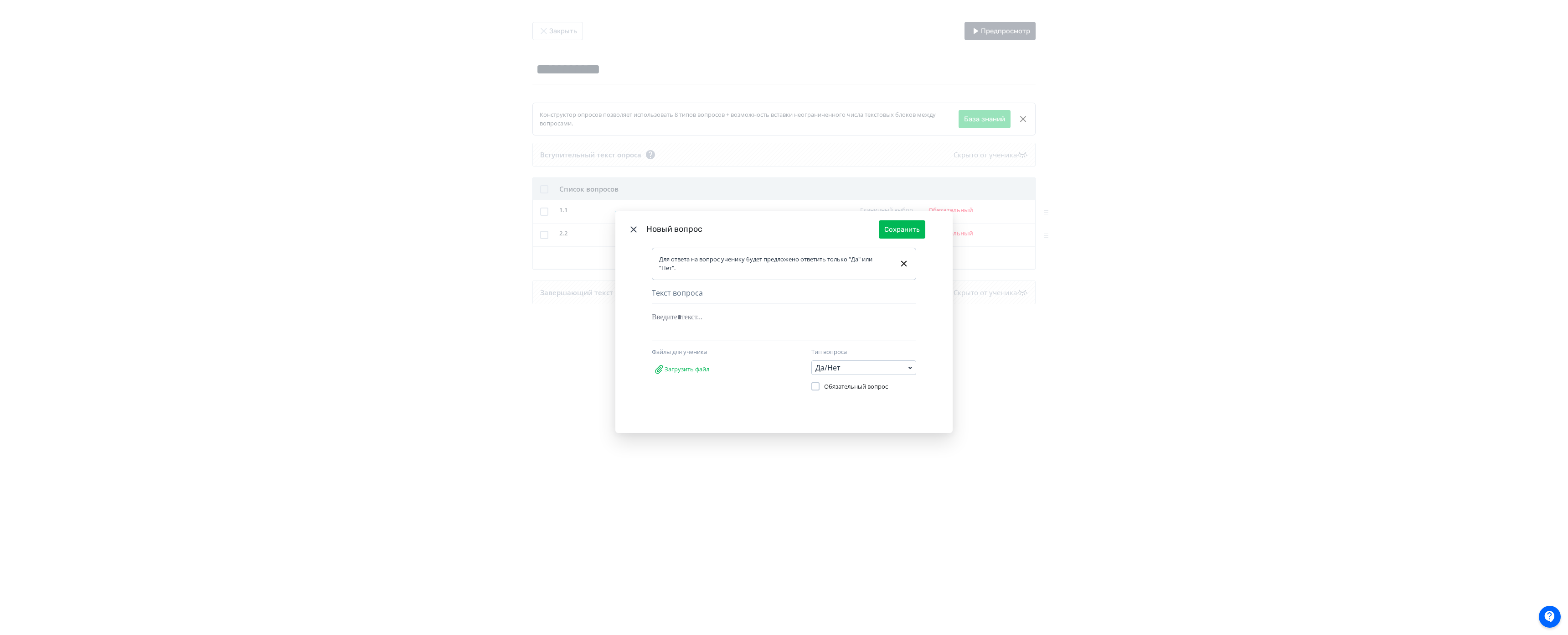
click at [151, 342] on div "Новый вопрос Сохранить Для ответа на вопрос ученику будет предложено ответить т…" at bounding box center [784, 317] width 1568 height 635
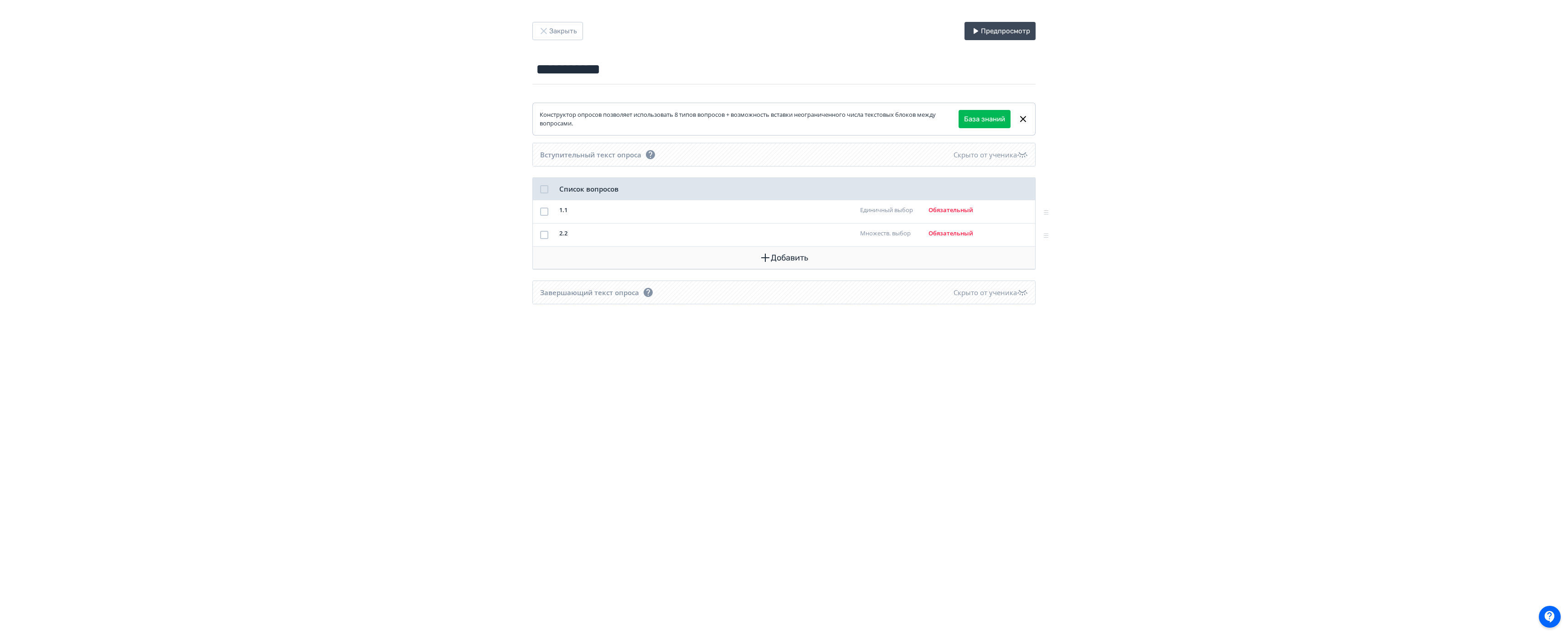
click at [540, 263] on button "Добавить" at bounding box center [784, 257] width 488 height 21
click at [258, 324] on div "Числовой" at bounding box center [273, 319] width 93 height 18
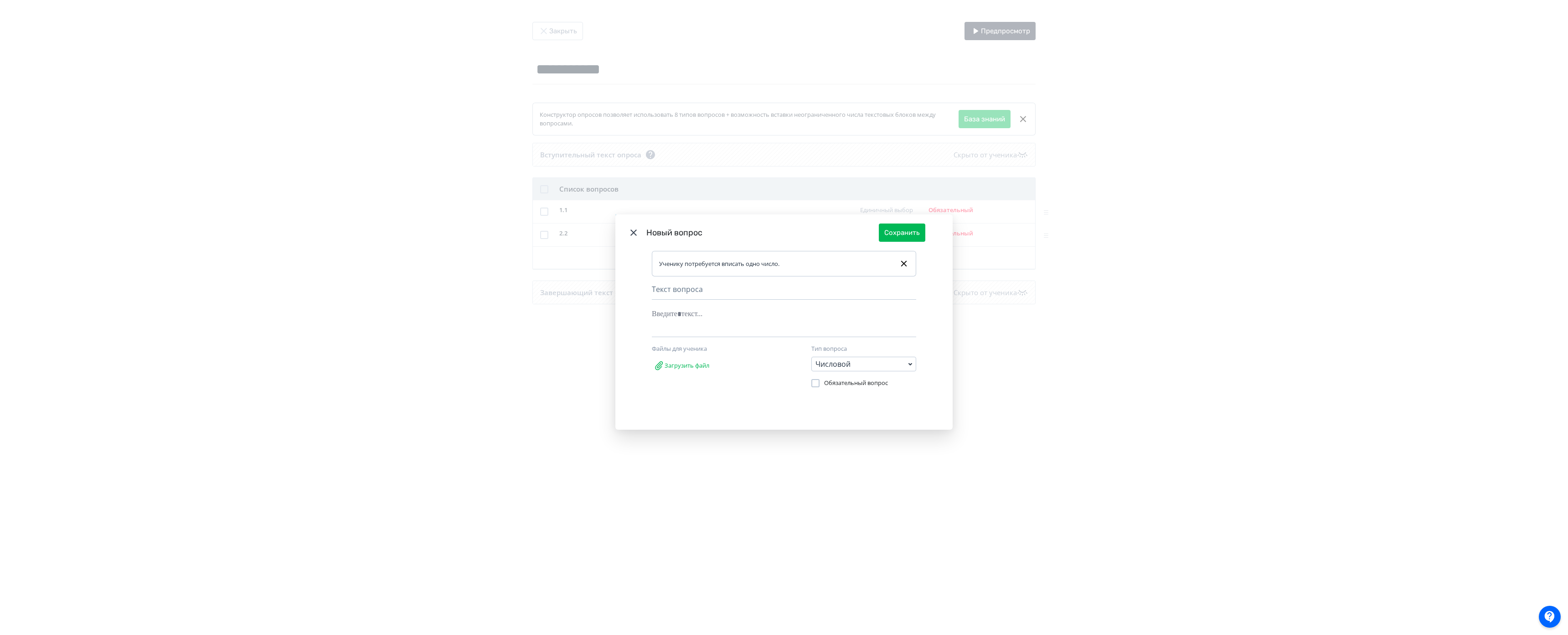
click at [165, 368] on div "Новый вопрос Сохранить Ученику потребуется вписать одно число. Текст вопроса No…" at bounding box center [784, 317] width 1568 height 635
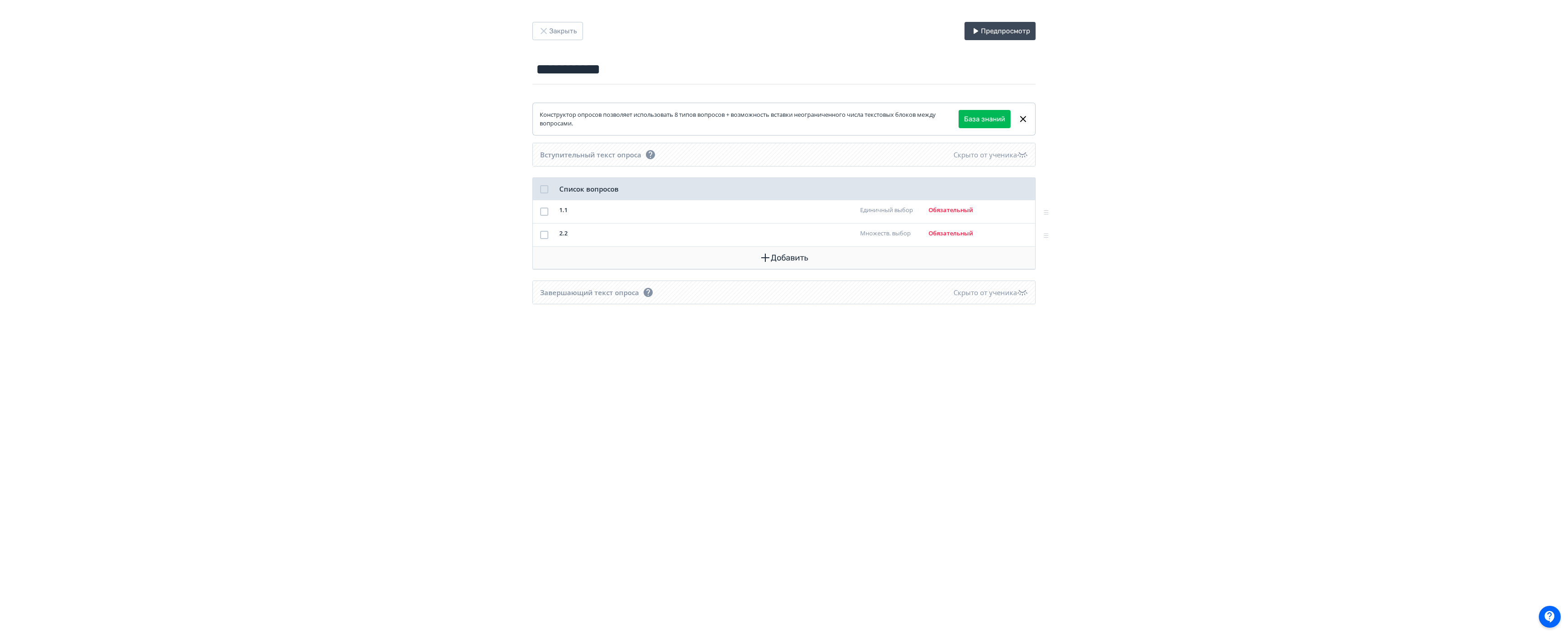
click at [761, 259] on icon "button" at bounding box center [765, 258] width 9 height 9
click at [280, 382] on div "Ранжирование" at bounding box center [273, 376] width 93 height 18
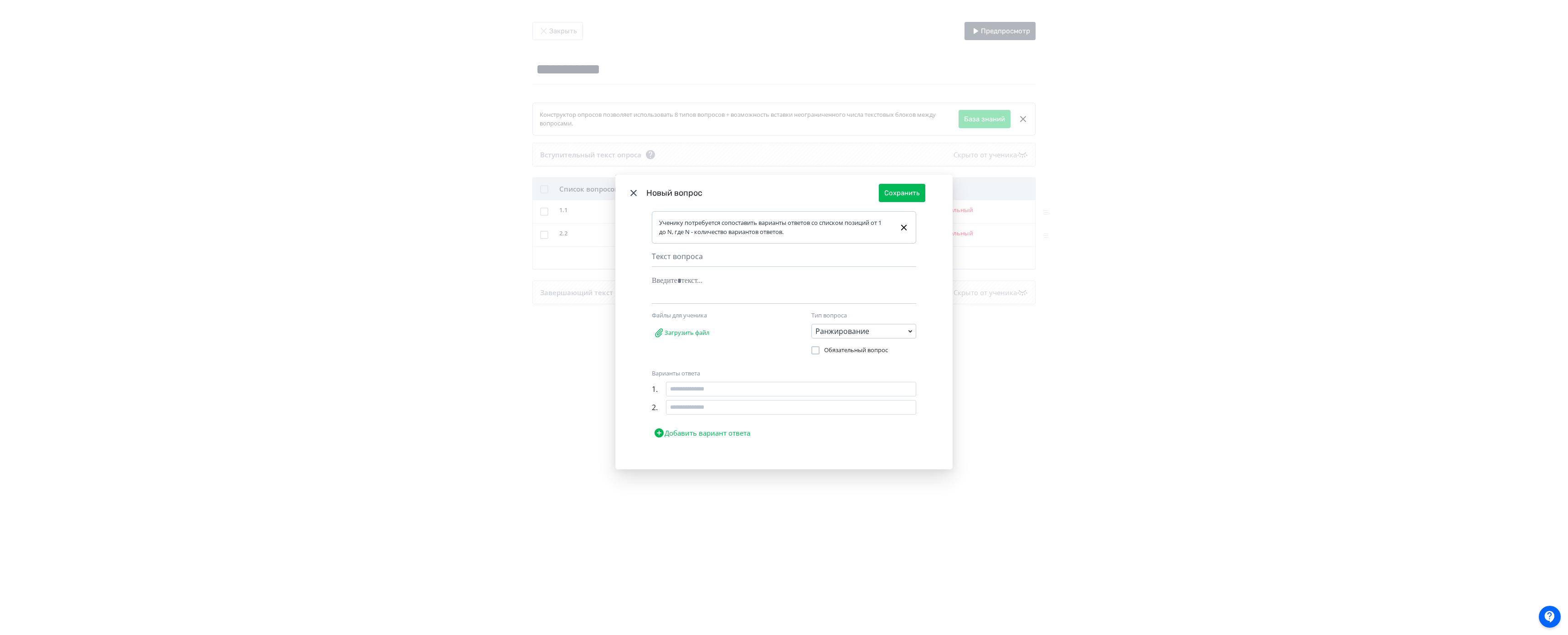
drag, startPoint x: 155, startPoint y: 377, endPoint x: 253, endPoint y: 303, distance: 122.8
click at [155, 377] on div "Новый вопрос Сохранить Ученику потребуется сопоставить варианты ответов со спис…" at bounding box center [784, 317] width 1568 height 635
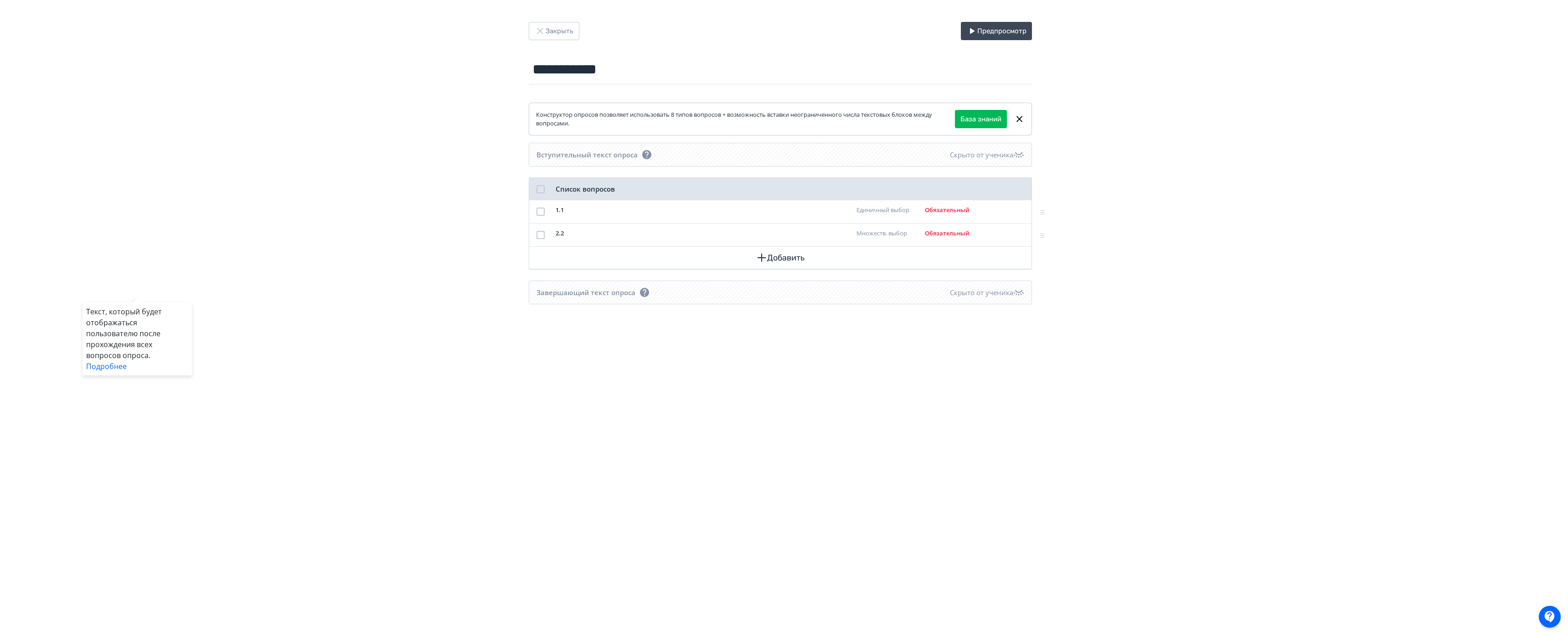
click at [361, 264] on div "Текст, который будет отображаться пользователю после прохождения всех вопросов …" at bounding box center [784, 317] width 1568 height 635
click at [540, 259] on button "Добавить" at bounding box center [784, 257] width 488 height 21
click at [267, 395] on div "Развернутый ответ" at bounding box center [273, 394] width 93 height 18
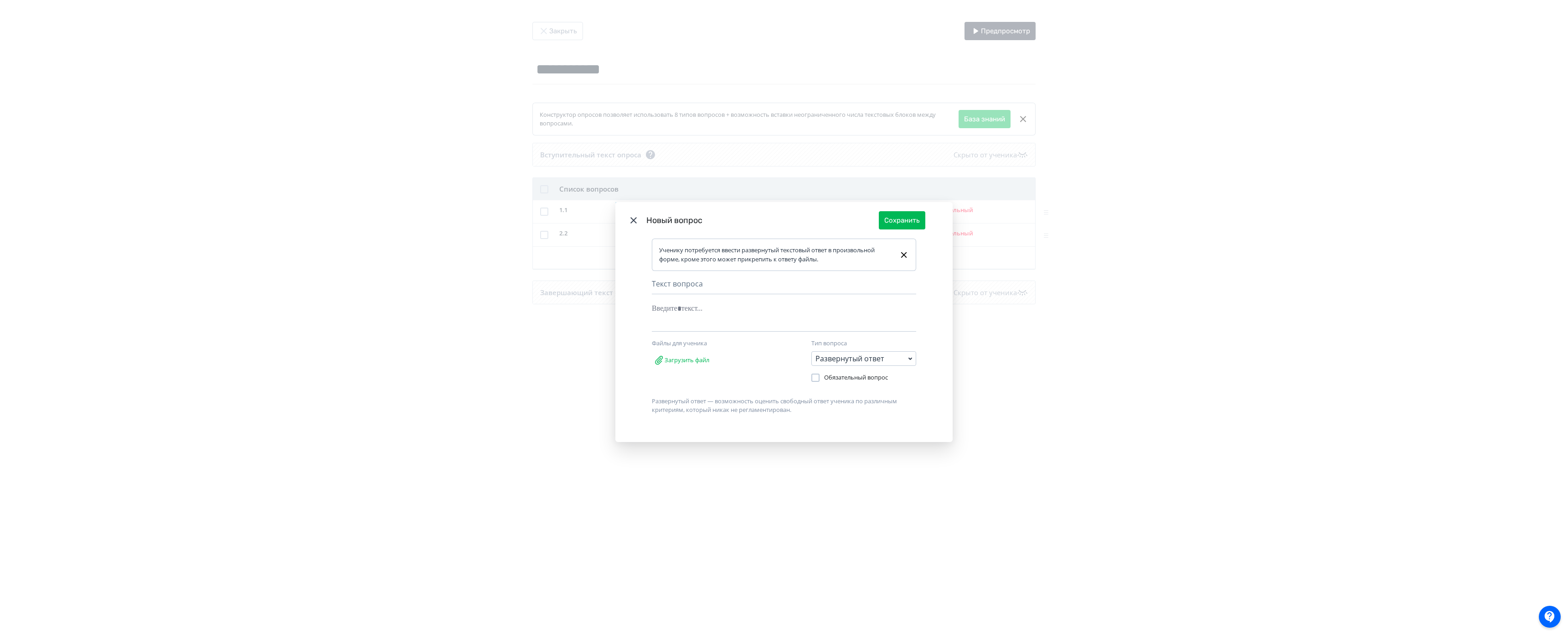
click at [203, 424] on div "Новый вопрос Сохранить Ученику потребуется ввести развернутый текстовый ответ в…" at bounding box center [784, 317] width 1568 height 635
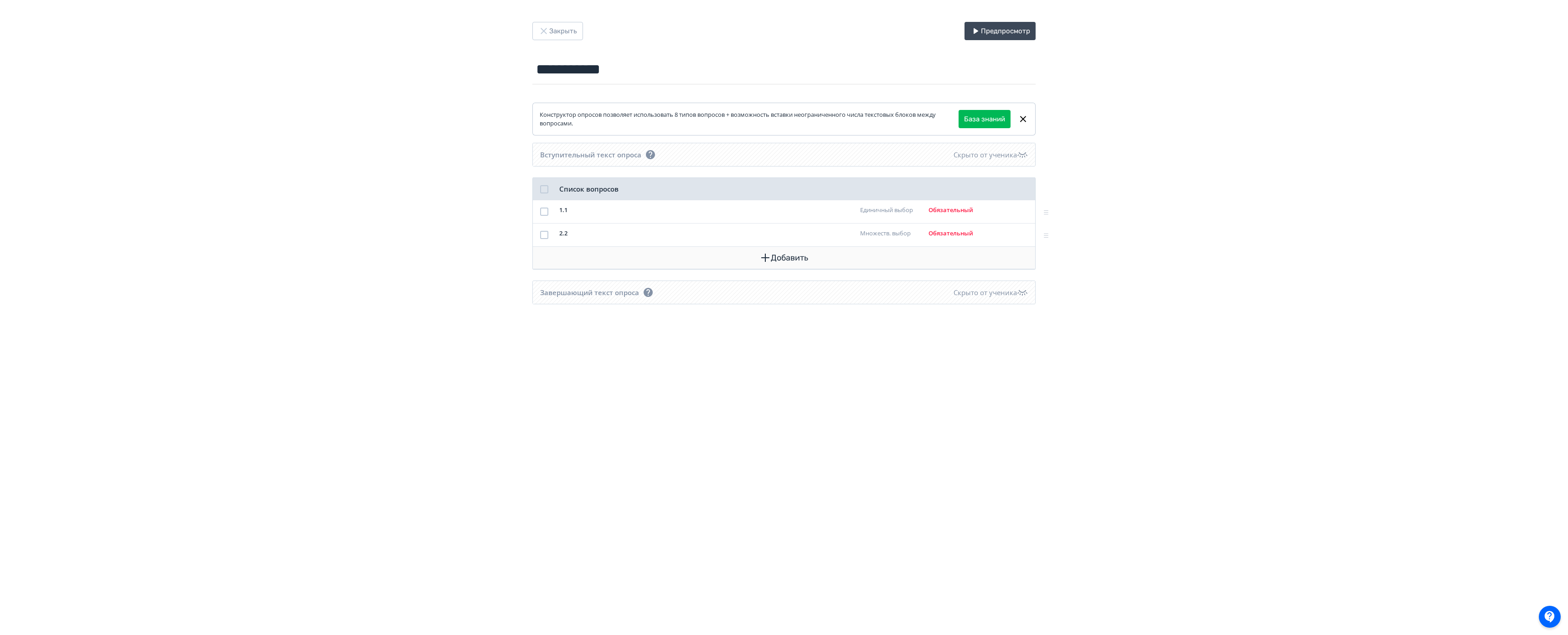
click at [540, 252] on button "Добавить" at bounding box center [784, 257] width 488 height 21
click at [274, 412] on div "Короткий ответ" at bounding box center [273, 412] width 93 height 18
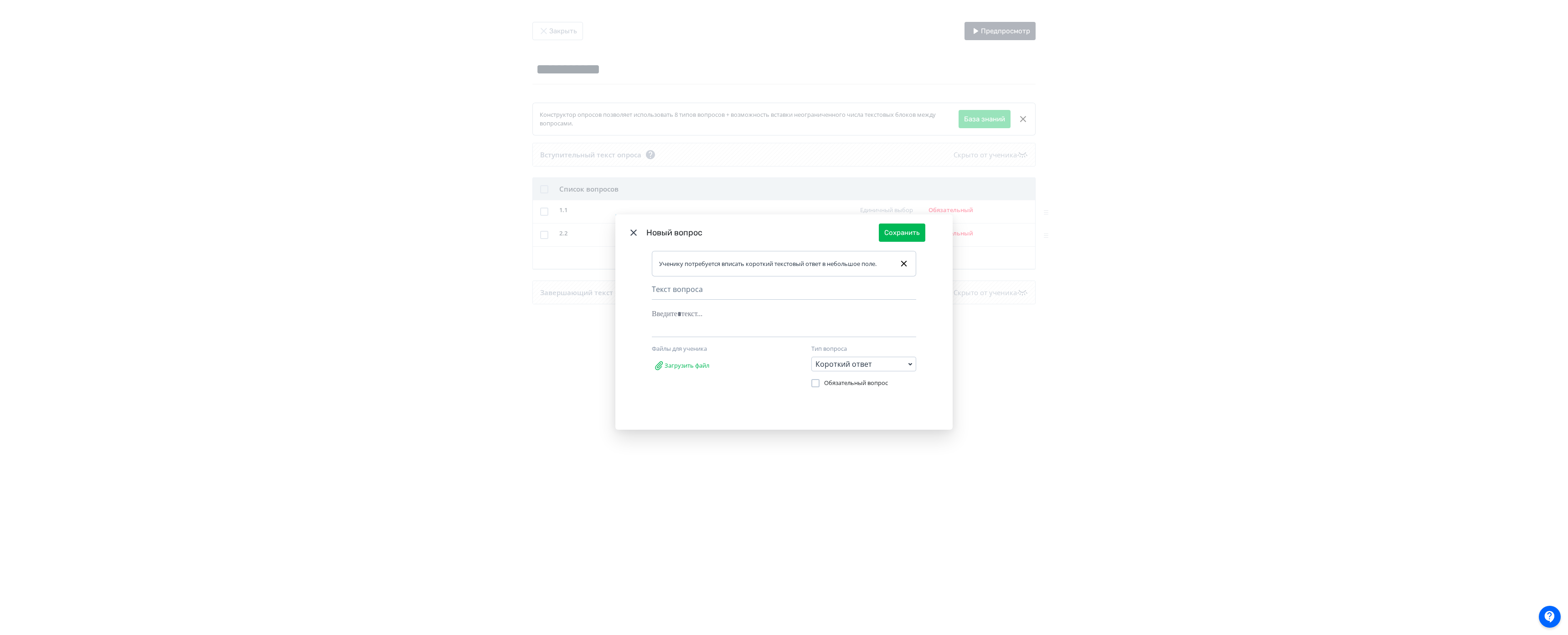
drag, startPoint x: 149, startPoint y: 422, endPoint x: 263, endPoint y: 369, distance: 125.7
click at [149, 422] on div "Новый вопрос Сохранить Ученику потребуется вписать короткий текстовый ответ в н…" at bounding box center [784, 317] width 1568 height 635
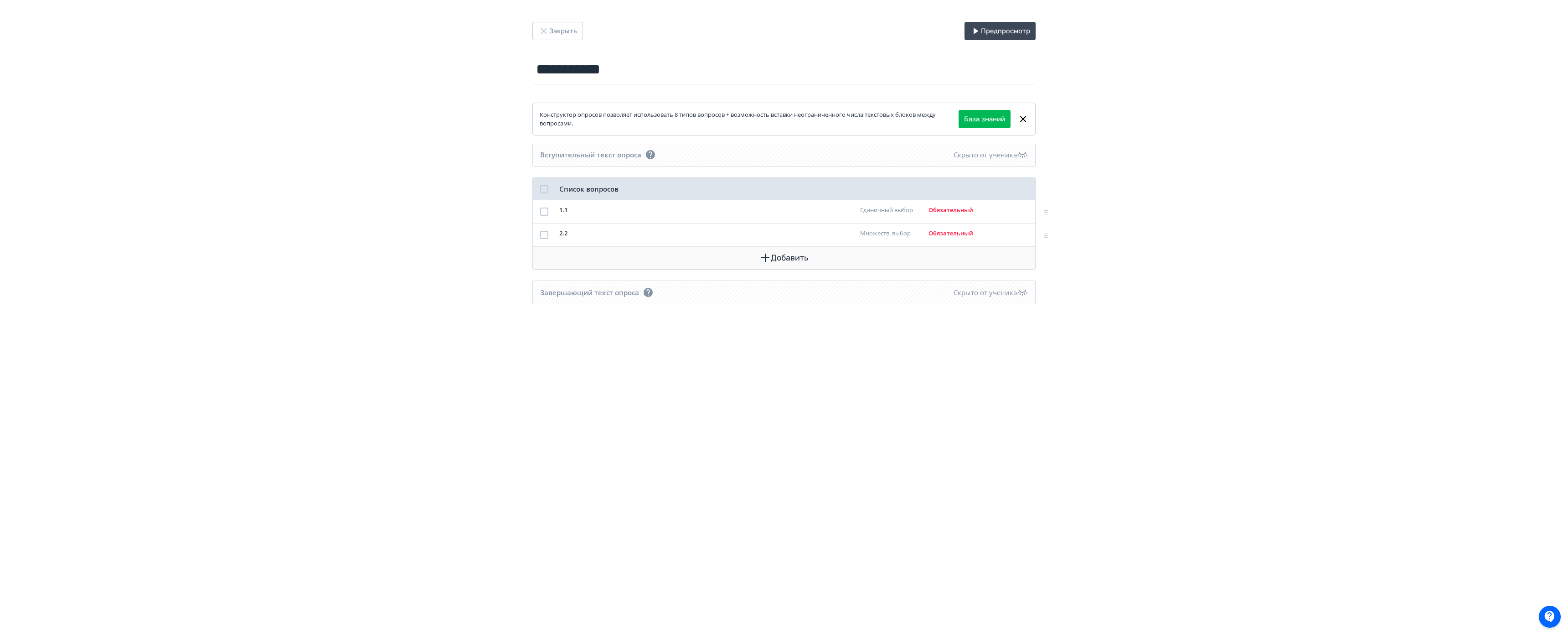
click at [540, 257] on button "Добавить" at bounding box center [784, 257] width 488 height 21
click at [283, 435] on div "Отдельный текстовый блок" at bounding box center [273, 431] width 93 height 18
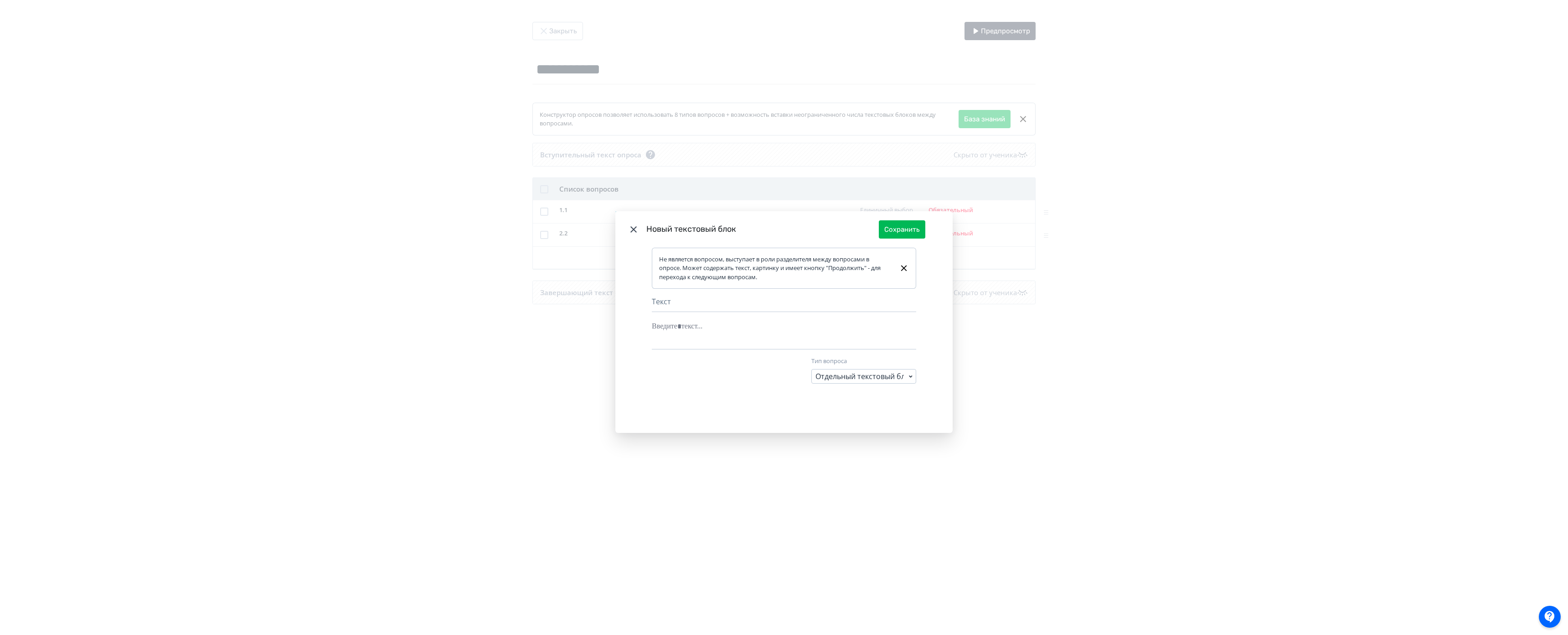
click at [173, 431] on div "Новый текстовый блок Сохранить Не является вопросом, выступает в роли разделите…" at bounding box center [784, 317] width 1568 height 635
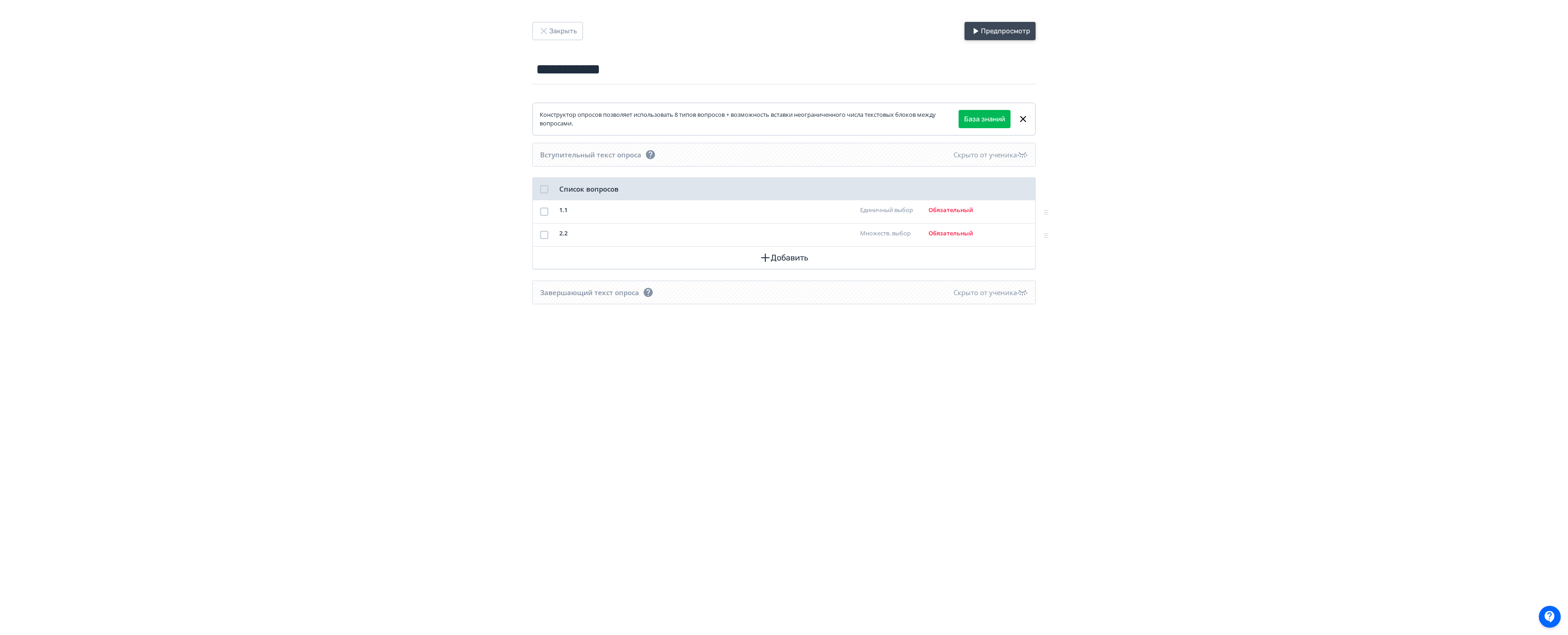
click at [964, 27] on button "Предпросмотр" at bounding box center [1000, 30] width 71 height 18
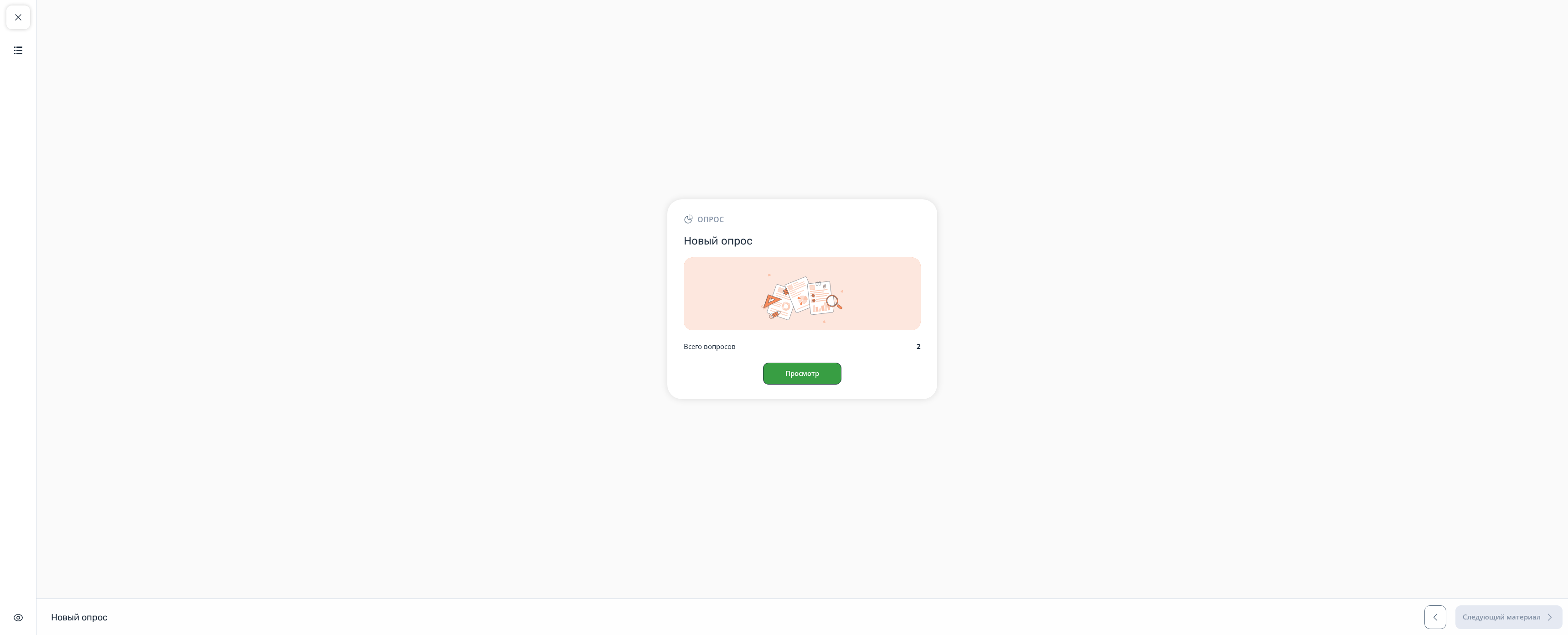
click at [763, 363] on button "Просмотр" at bounding box center [801, 373] width 78 height 21
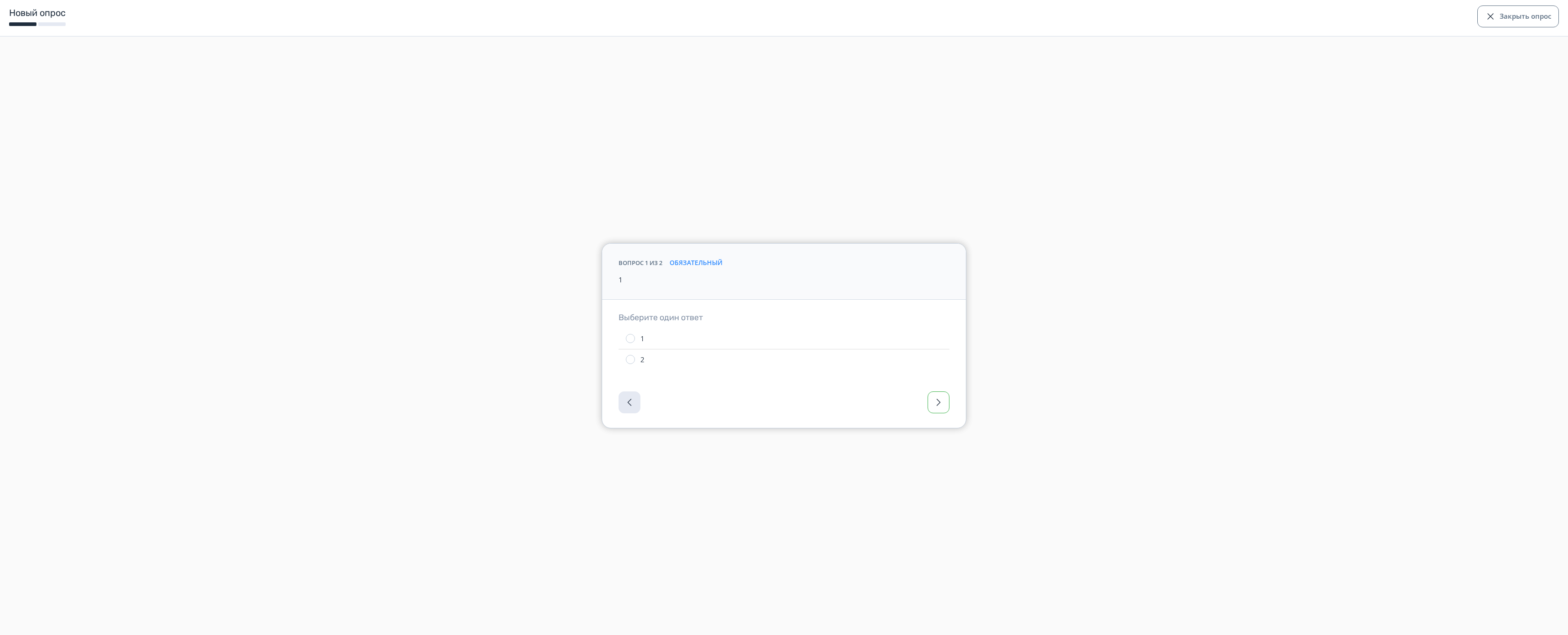
click at [927, 391] on button "button" at bounding box center [938, 401] width 21 height 21
click at [624, 397] on span "button" at bounding box center [629, 402] width 11 height 11
click at [1477, 16] on button "Закрыть опрос" at bounding box center [1517, 15] width 82 height 21
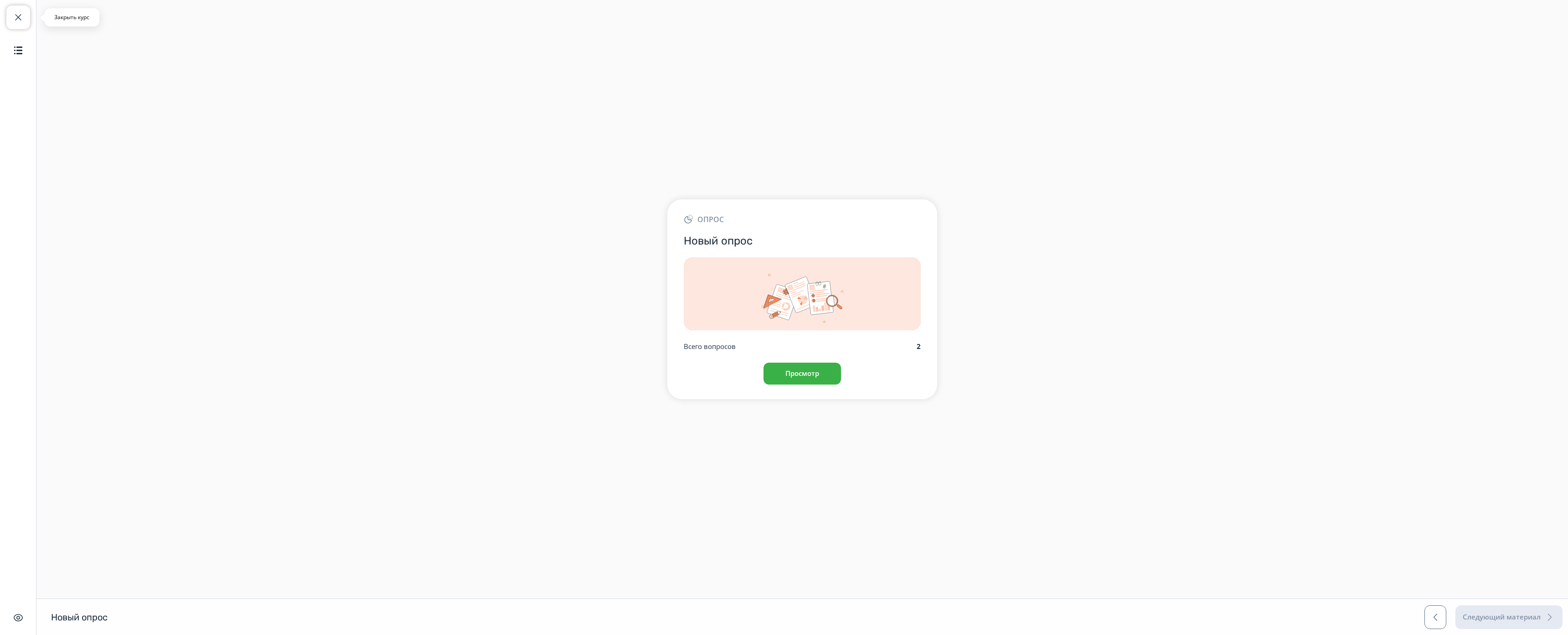
click at [26, 20] on button "Закрыть курс" at bounding box center [18, 17] width 24 height 24
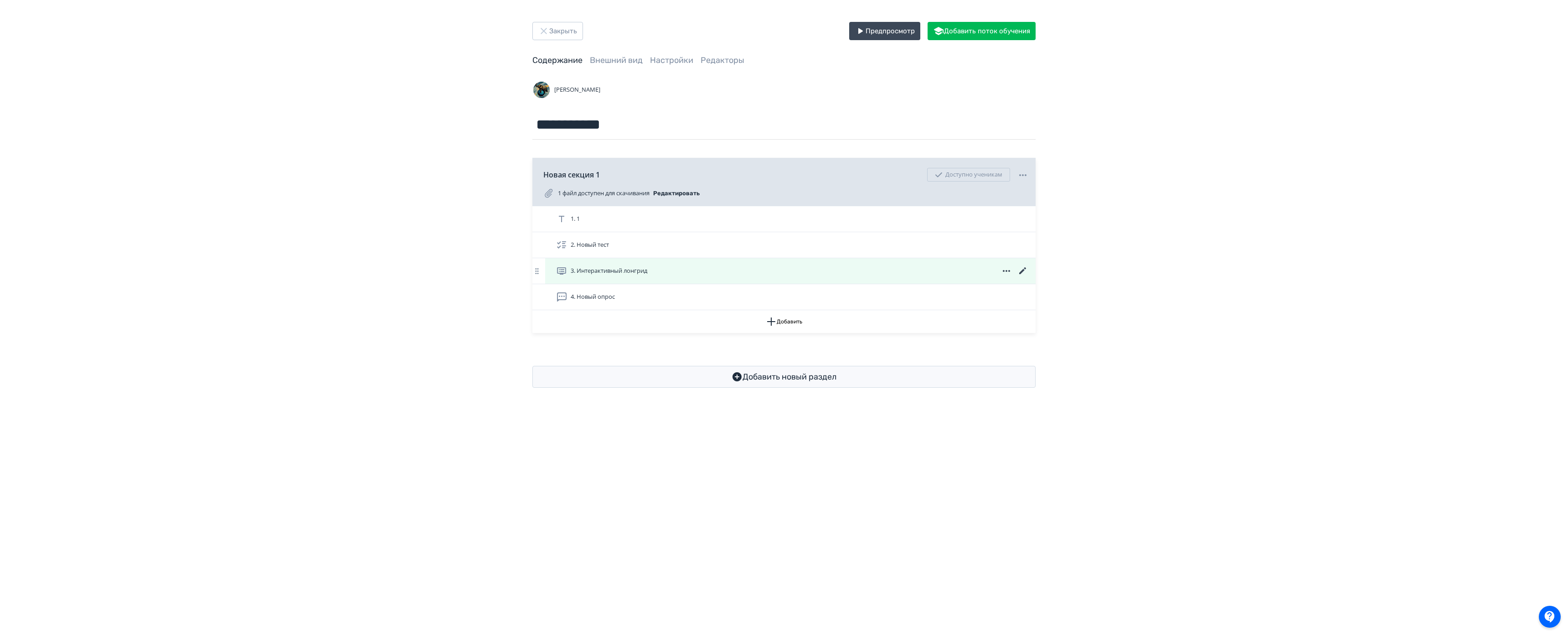
click at [1018, 270] on icon at bounding box center [1023, 271] width 11 height 11
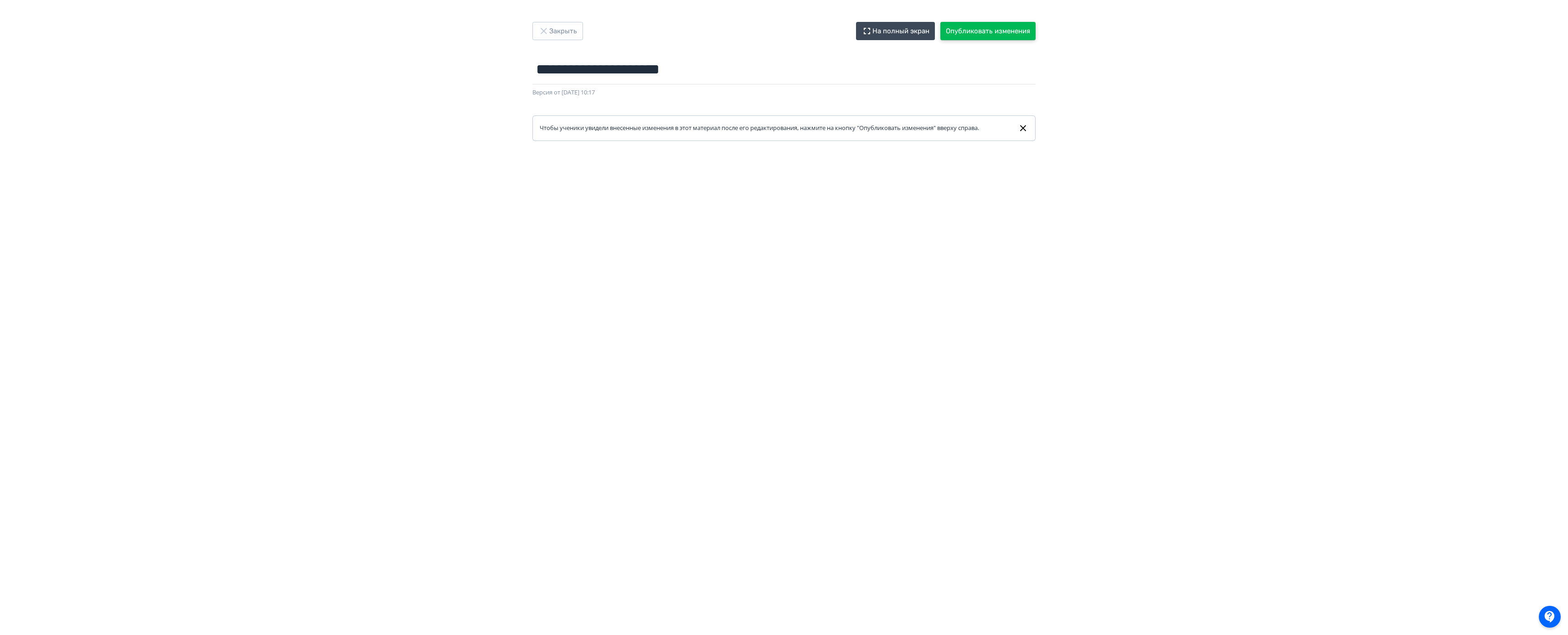
click at [940, 33] on button "Опубликовать изменения" at bounding box center [988, 30] width 95 height 18
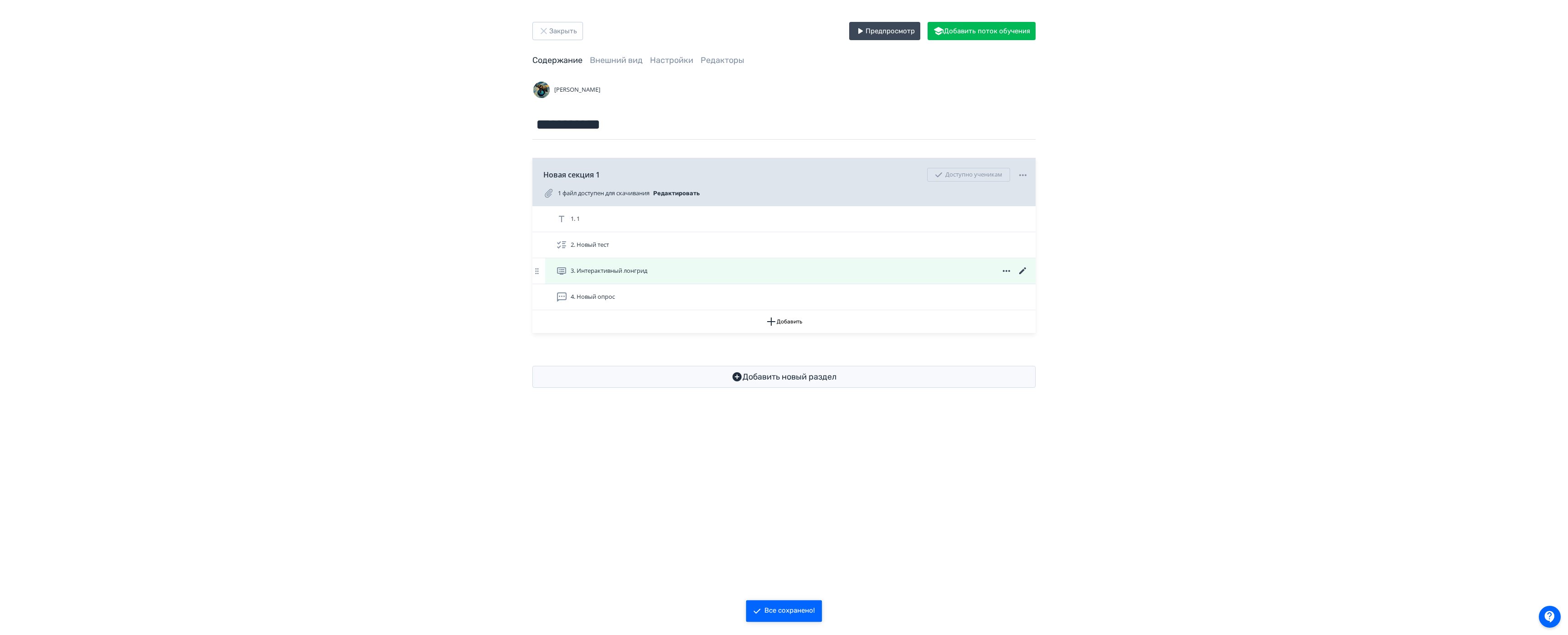
click at [1019, 269] on icon at bounding box center [1023, 271] width 7 height 7
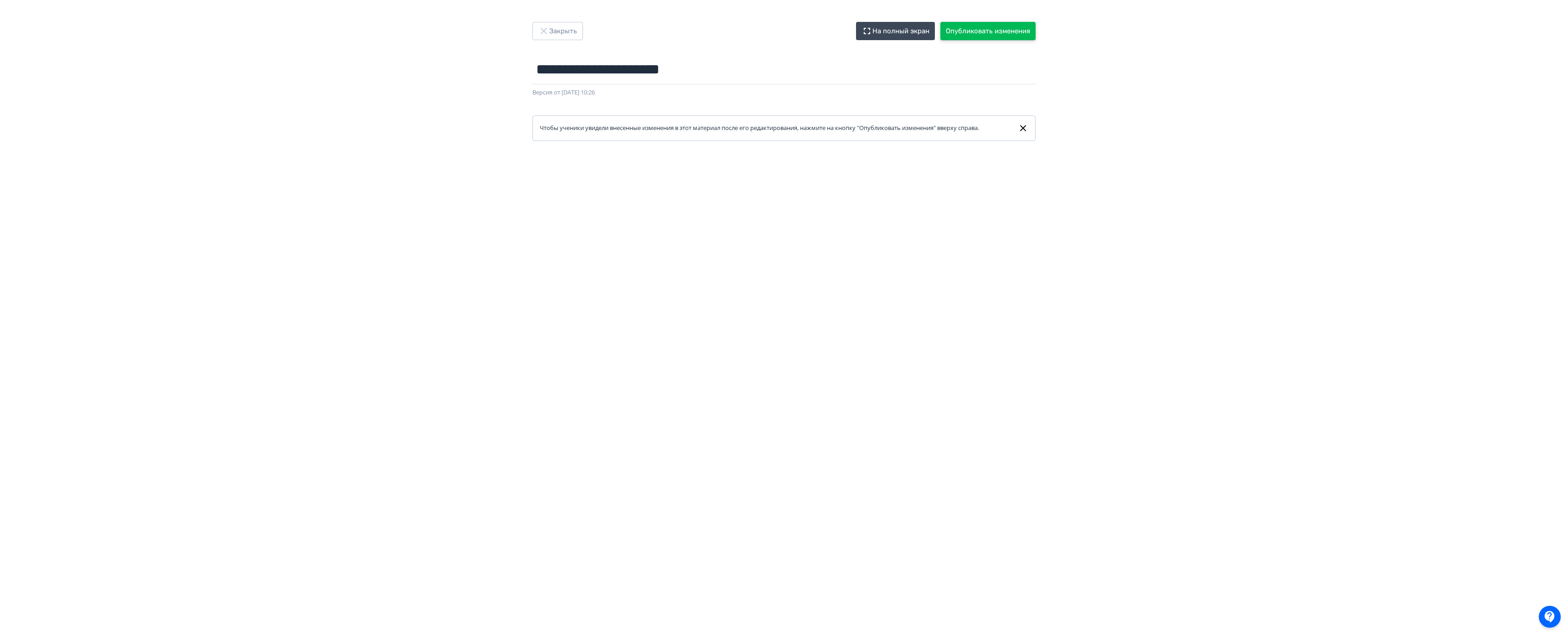
click at [940, 29] on button "Опубликовать изменения" at bounding box center [988, 30] width 95 height 18
